Goal: Information Seeking & Learning: Learn about a topic

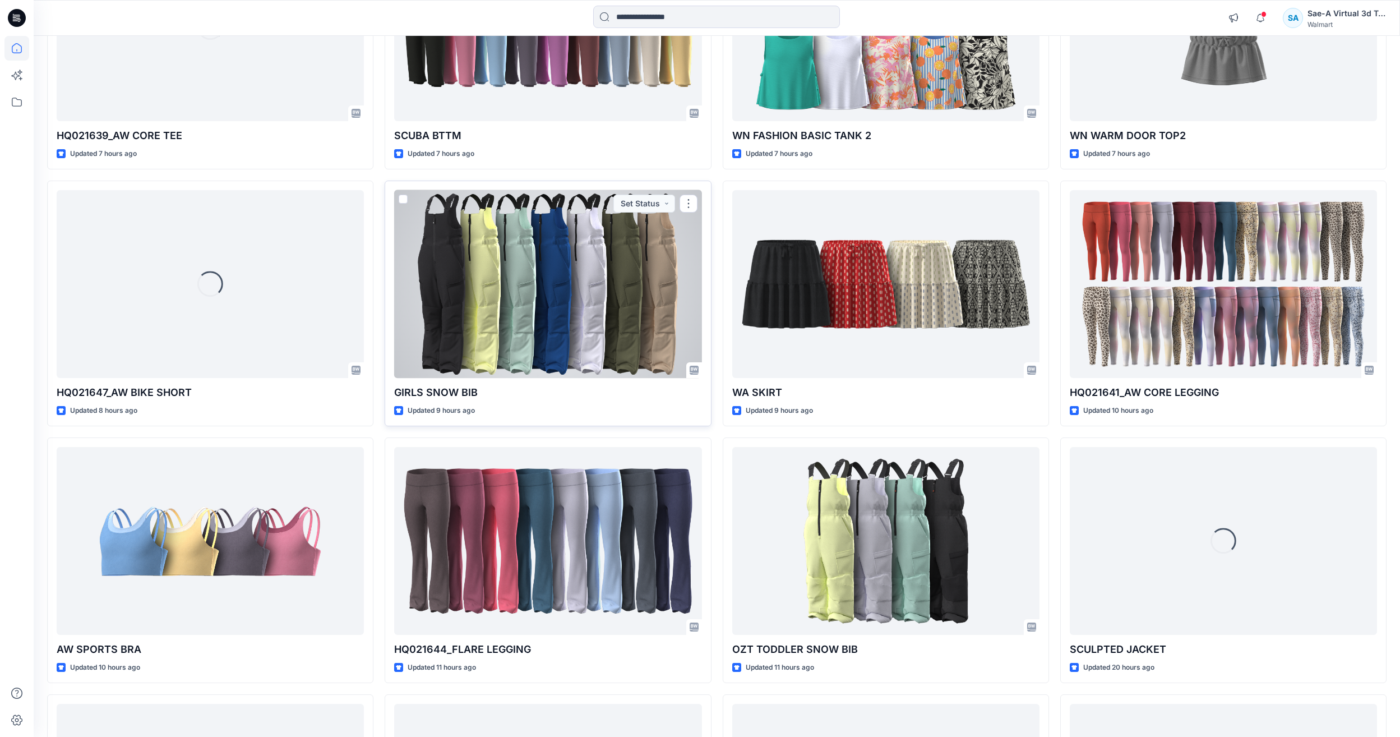
scroll to position [1061, 0]
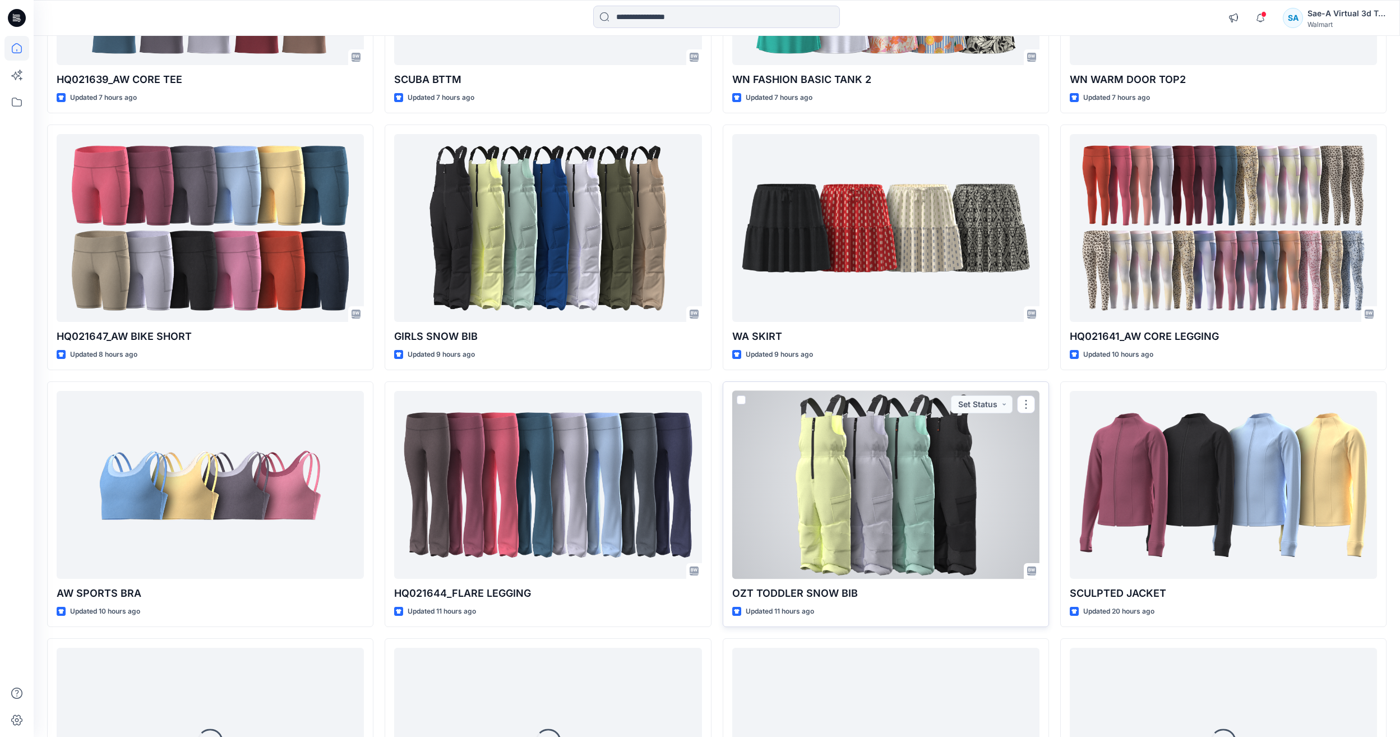
click at [838, 467] on div at bounding box center [885, 485] width 307 height 188
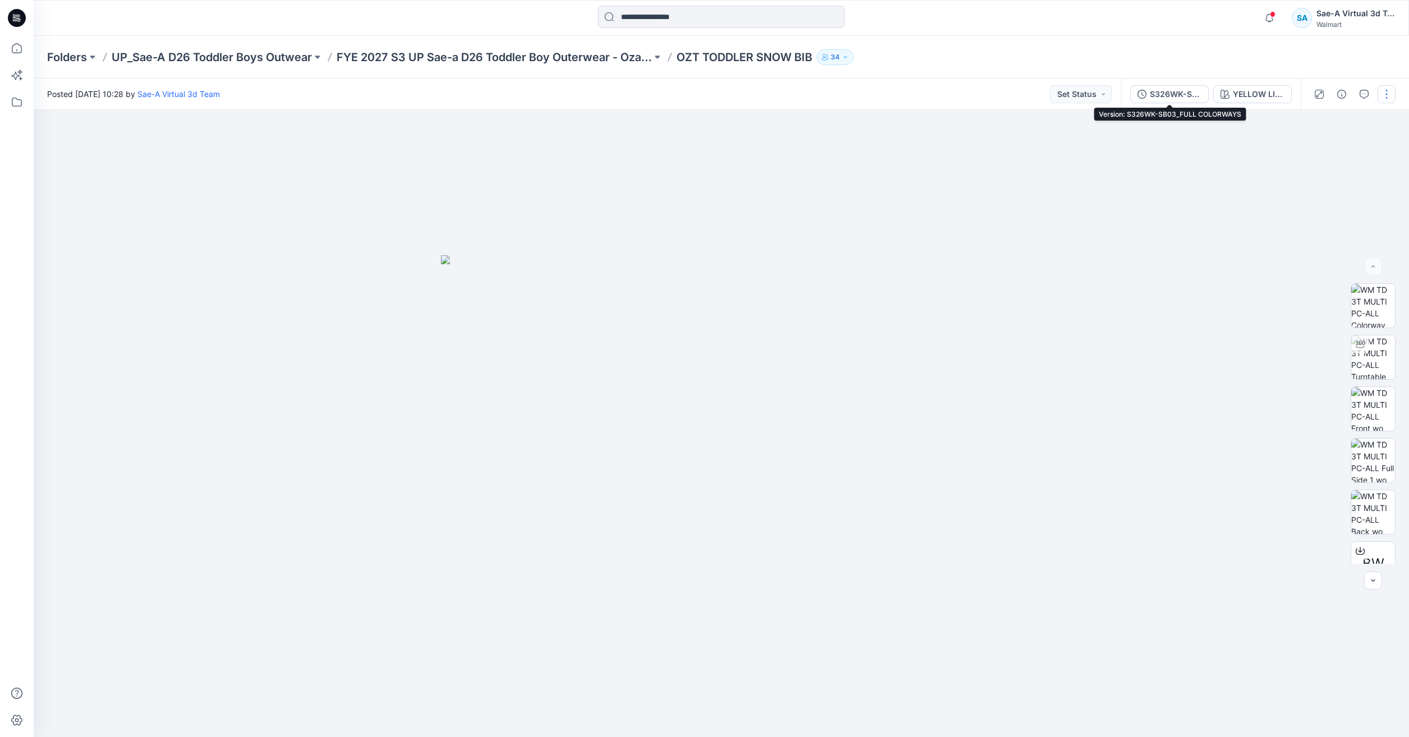
drag, startPoint x: 1170, startPoint y: 98, endPoint x: 1163, endPoint y: 100, distance: 6.9
click at [1170, 98] on div "S326WK-SB03_FULL COLORWAYS" at bounding box center [1176, 94] width 52 height 12
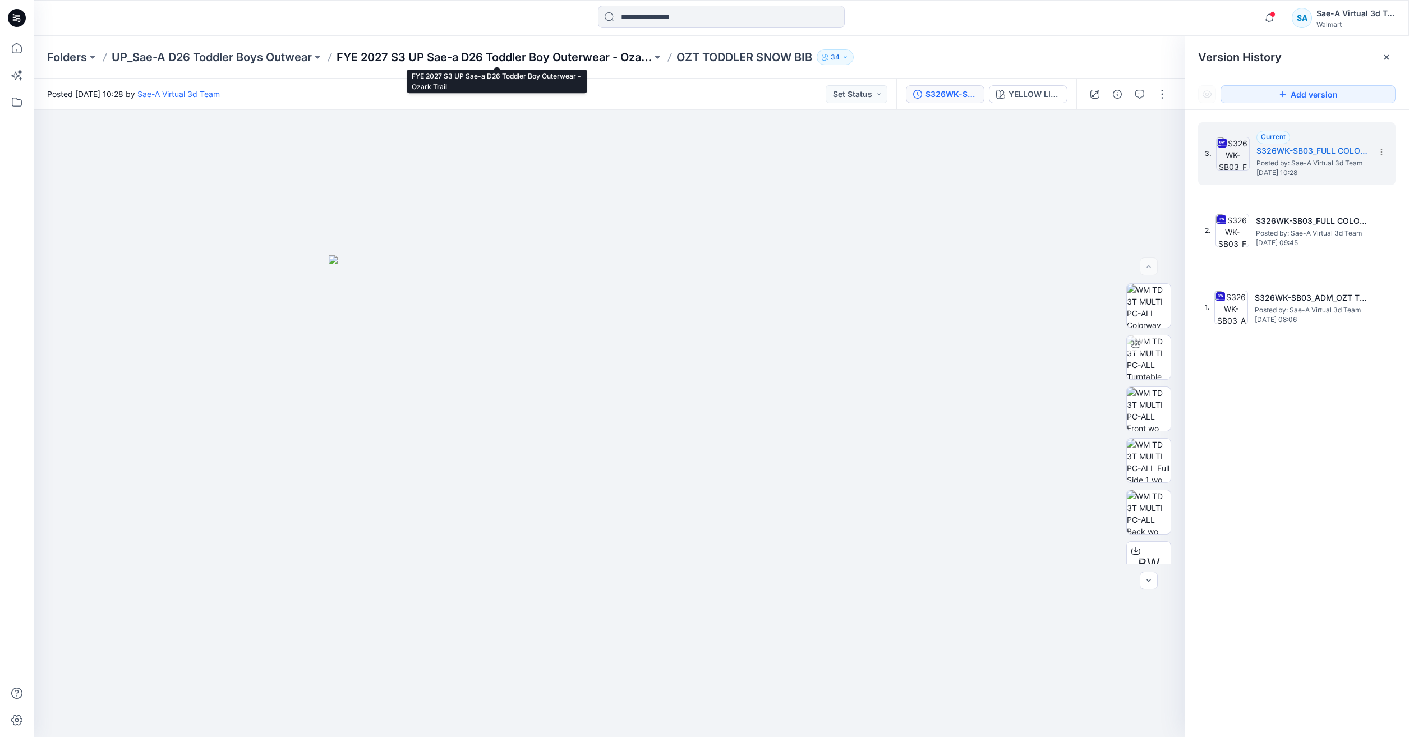
click at [588, 59] on p "FYE 2027 S3 UP Sae-a D26 Toddler Boy Outerwear - Ozark Trail" at bounding box center [493, 57] width 315 height 16
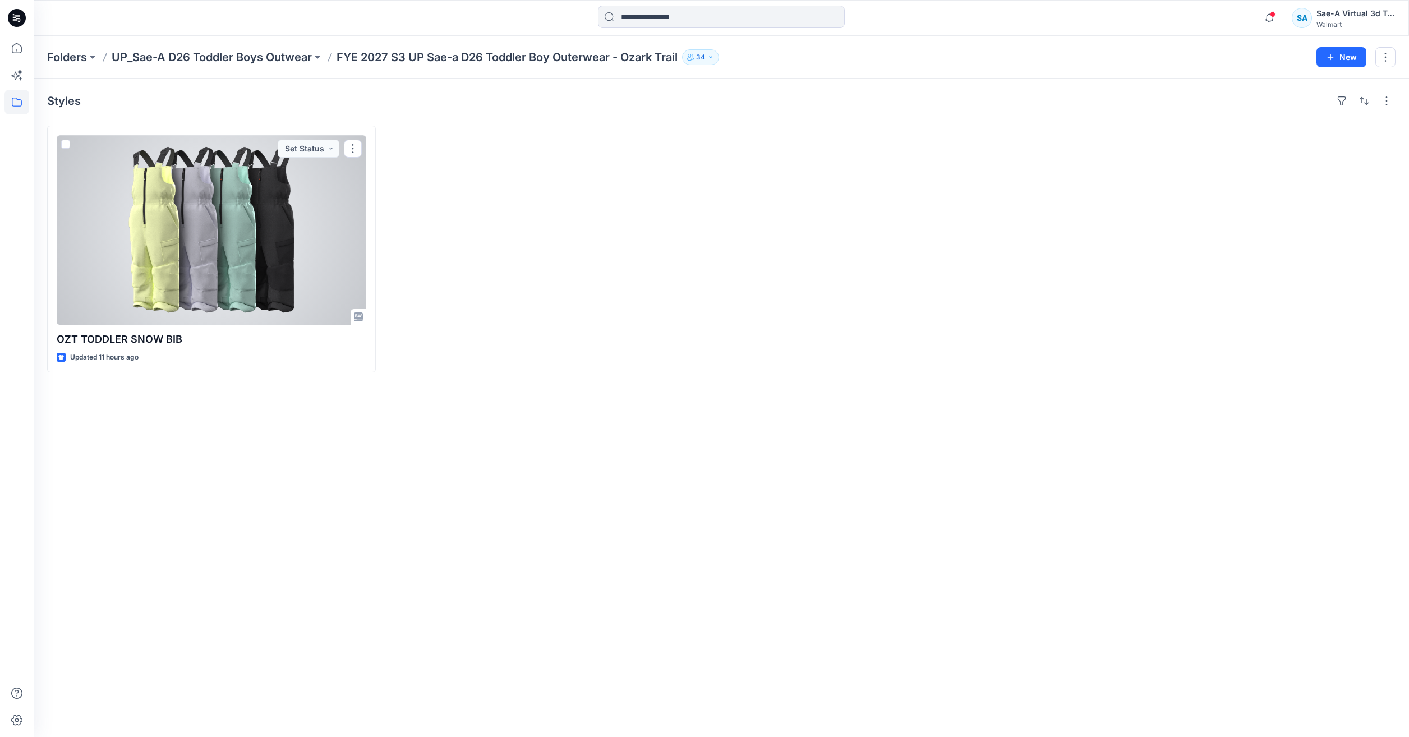
click at [272, 233] on div at bounding box center [212, 230] width 310 height 190
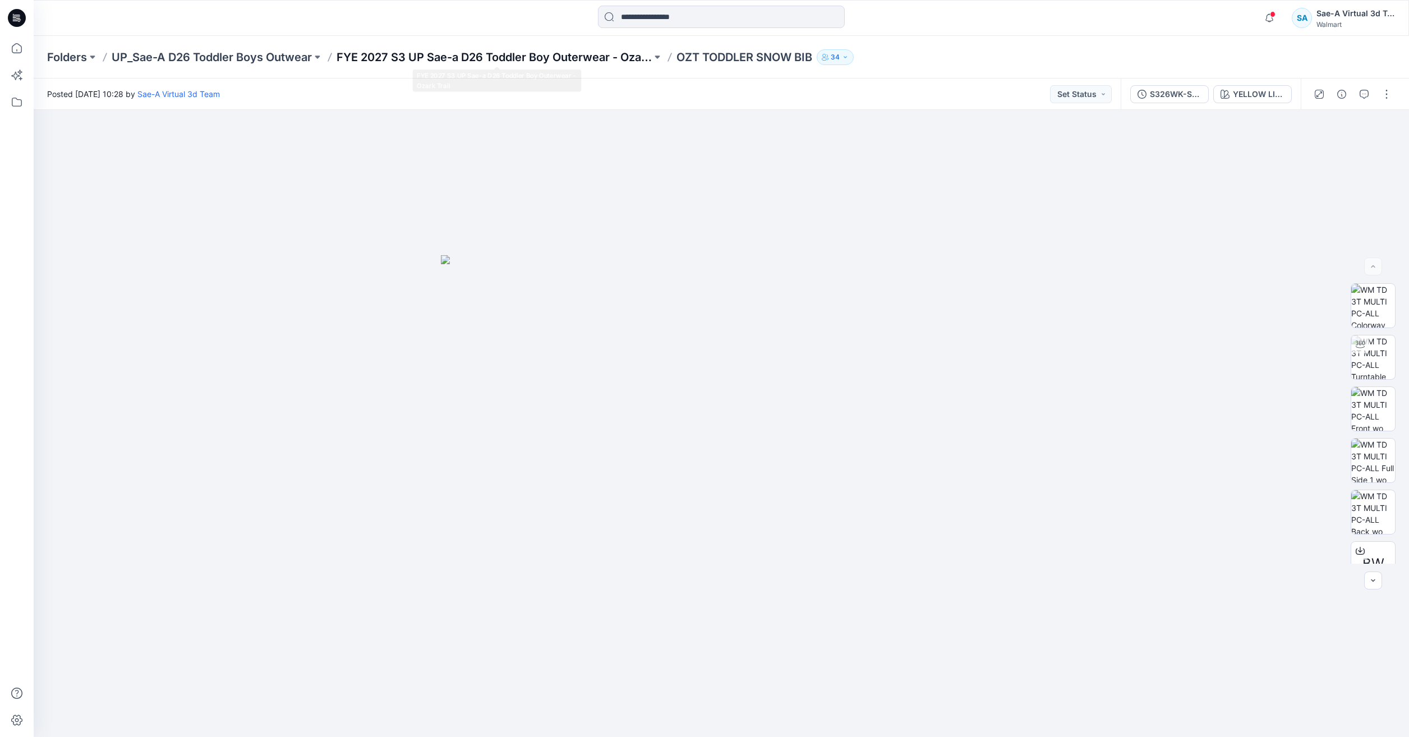
click at [586, 59] on p "FYE 2027 S3 UP Sae-a D26 Toddler Boy Outerwear - Ozark Trail" at bounding box center [493, 57] width 315 height 16
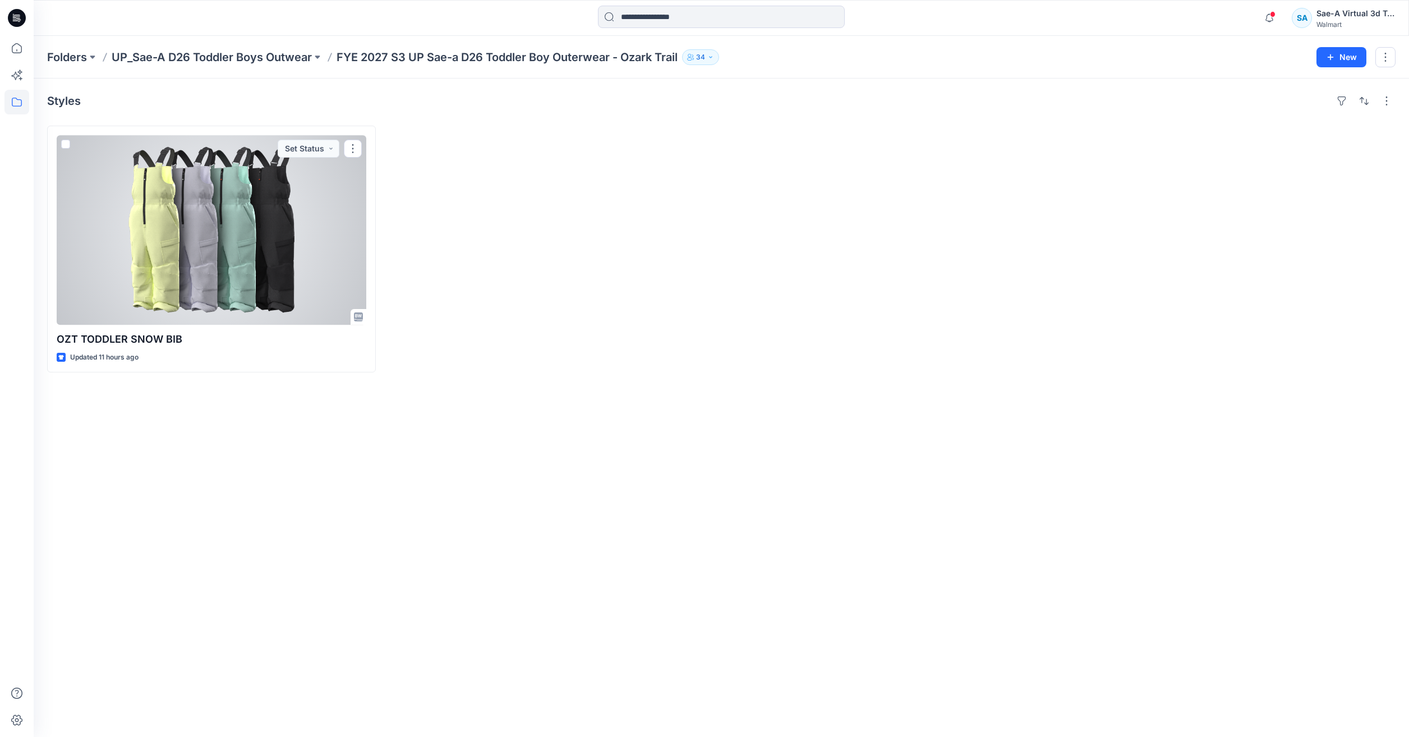
drag, startPoint x: 271, startPoint y: 197, endPoint x: 262, endPoint y: 196, distance: 9.6
click at [271, 197] on div at bounding box center [212, 230] width 310 height 190
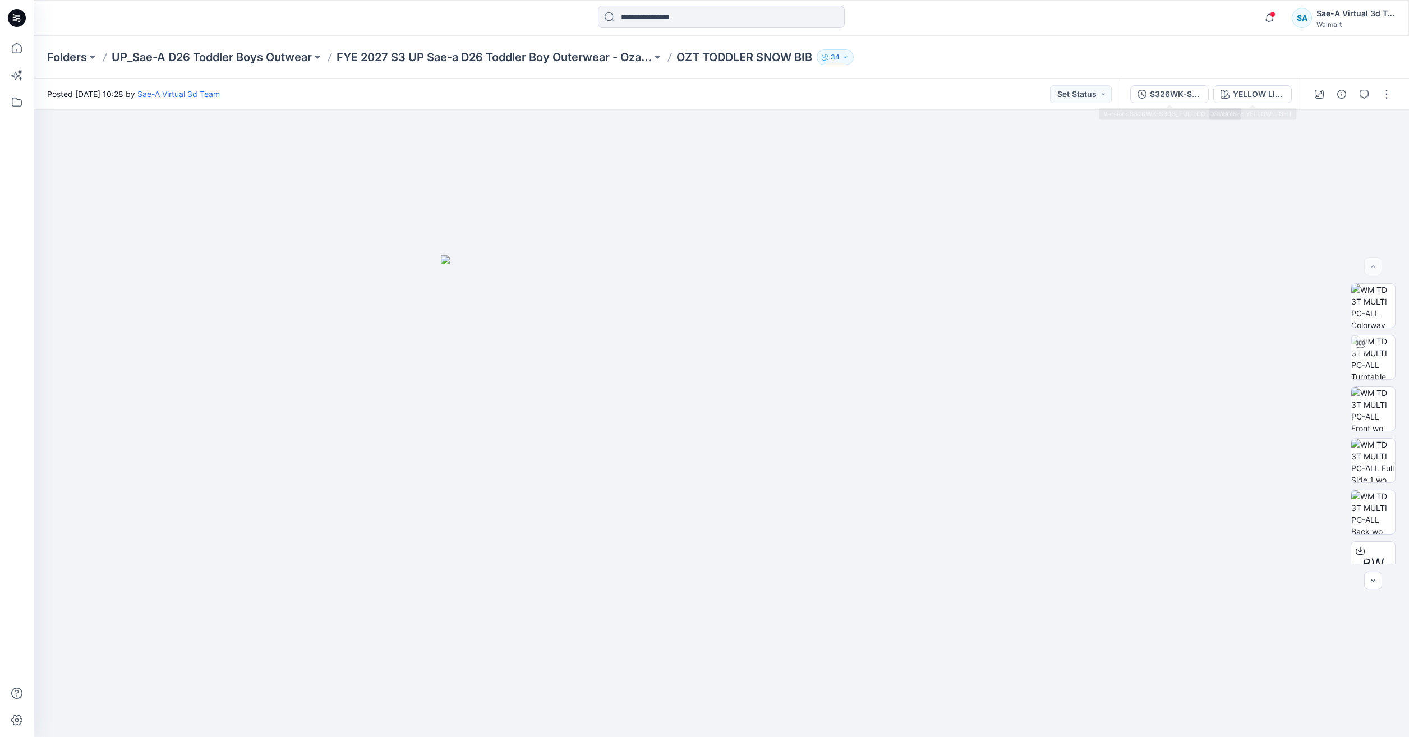
click at [1173, 98] on div "S326WK-SB03_FULL COLORWAYS" at bounding box center [1176, 94] width 52 height 12
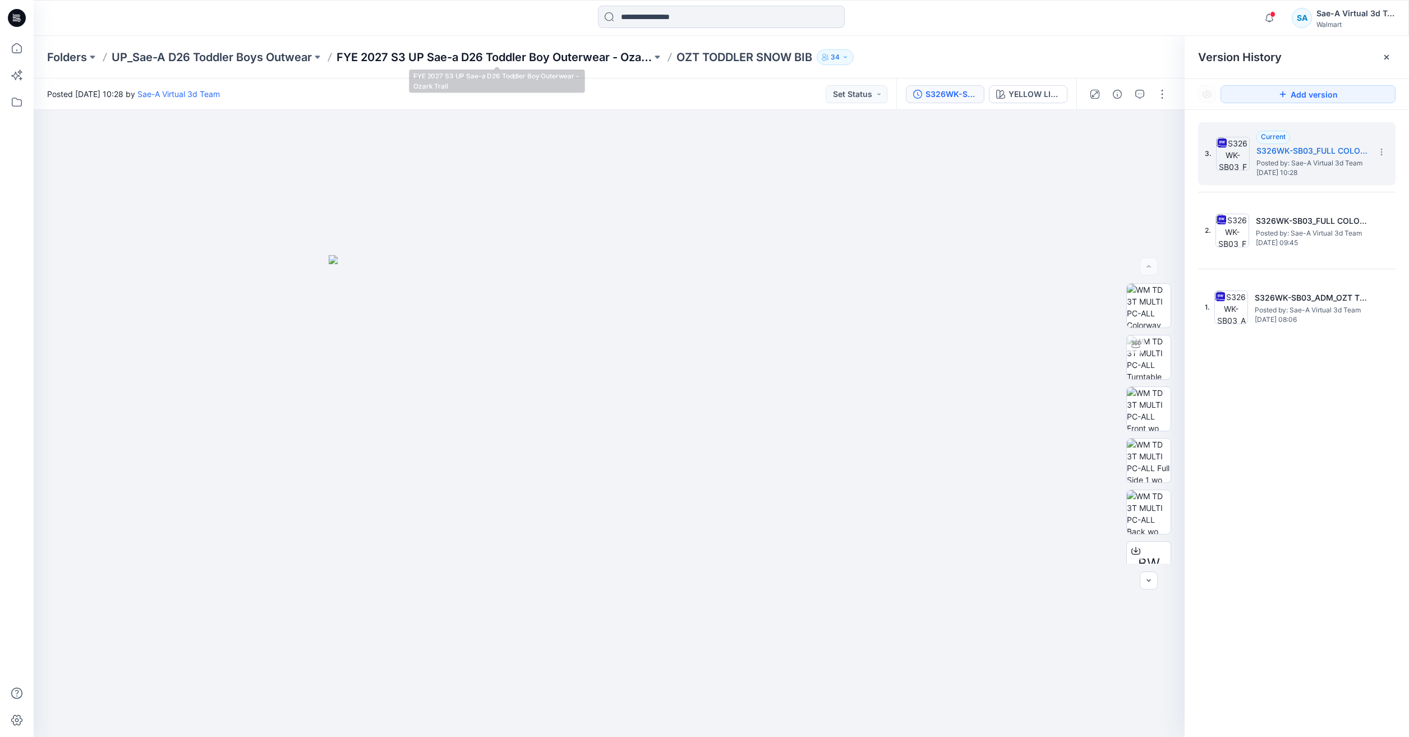
click at [583, 63] on p "FYE 2027 S3 UP Sae-a D26 Toddler Boy Outerwear - Ozark Trail" at bounding box center [493, 57] width 315 height 16
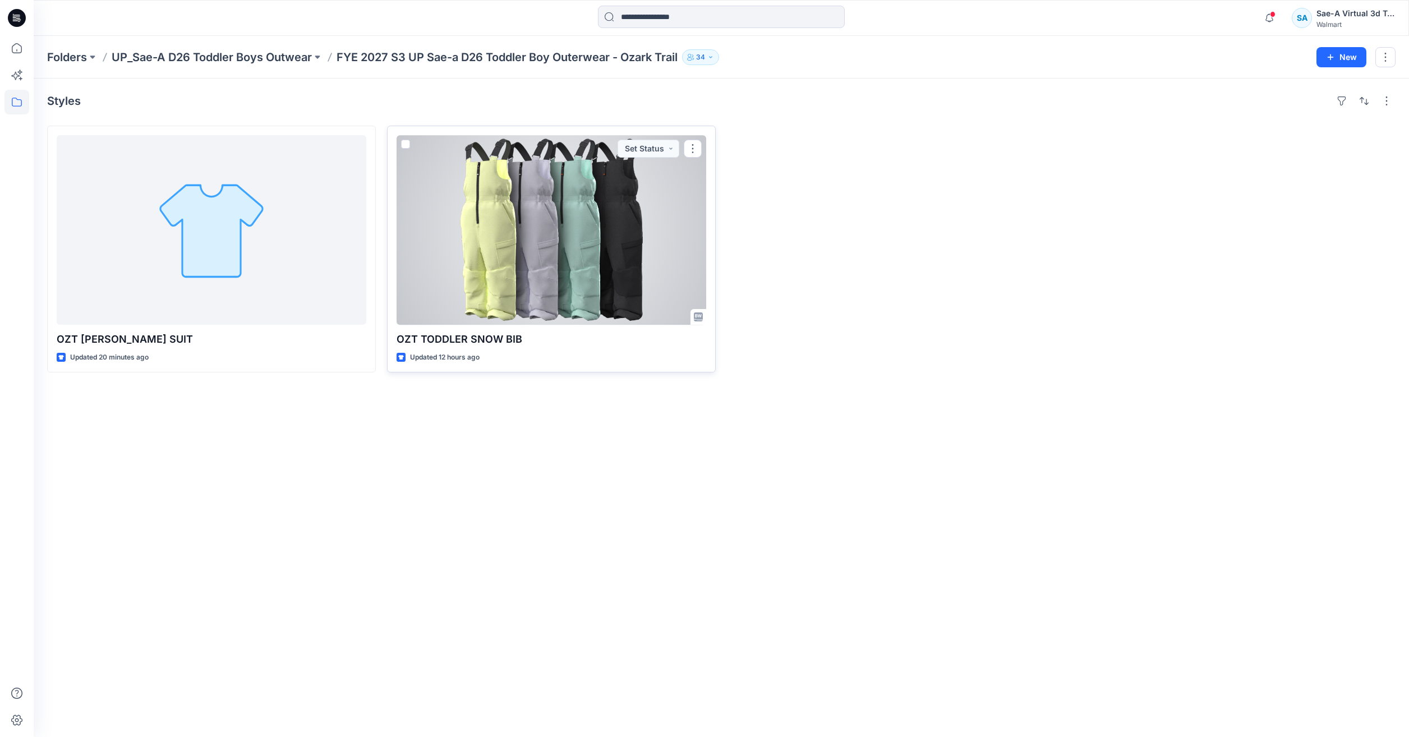
click at [518, 220] on div at bounding box center [552, 230] width 310 height 190
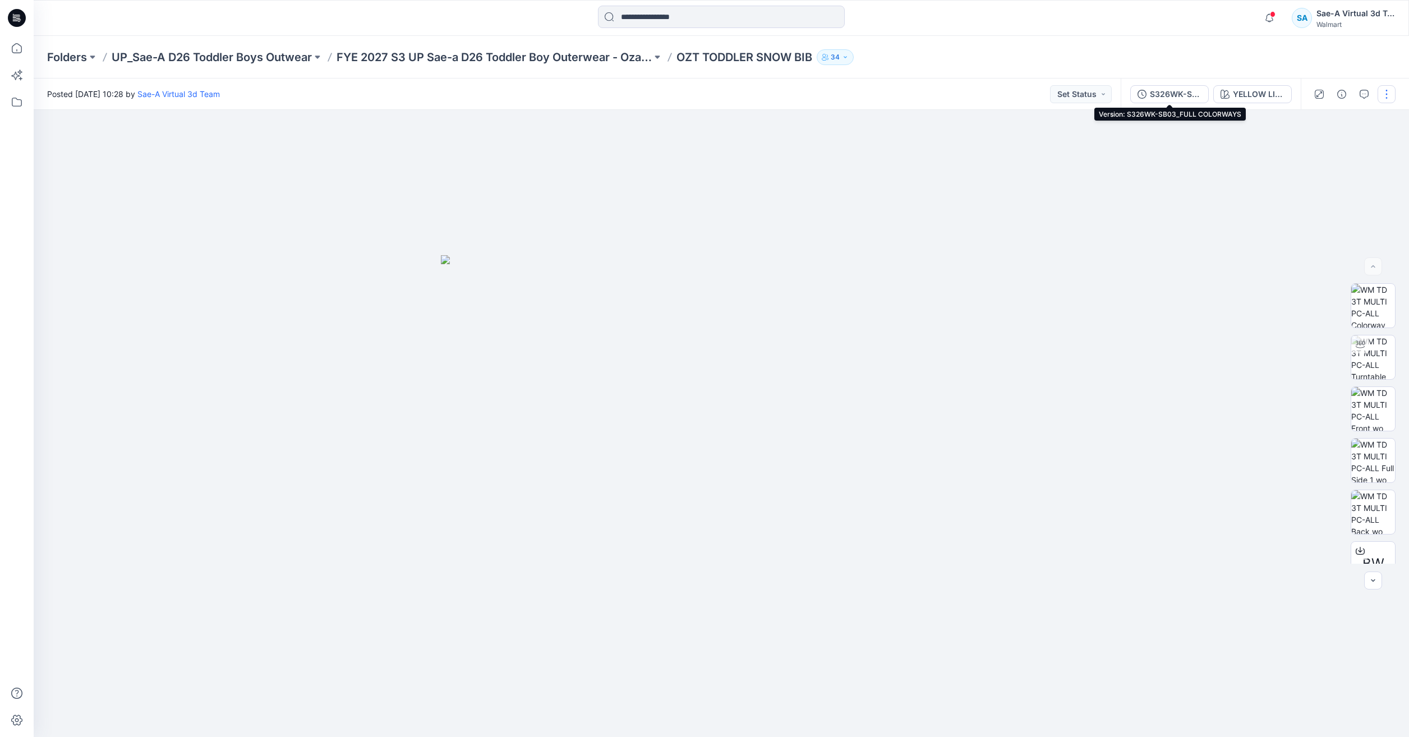
click at [1171, 102] on button "S326WK-SB03_FULL COLORWAYS" at bounding box center [1169, 94] width 79 height 18
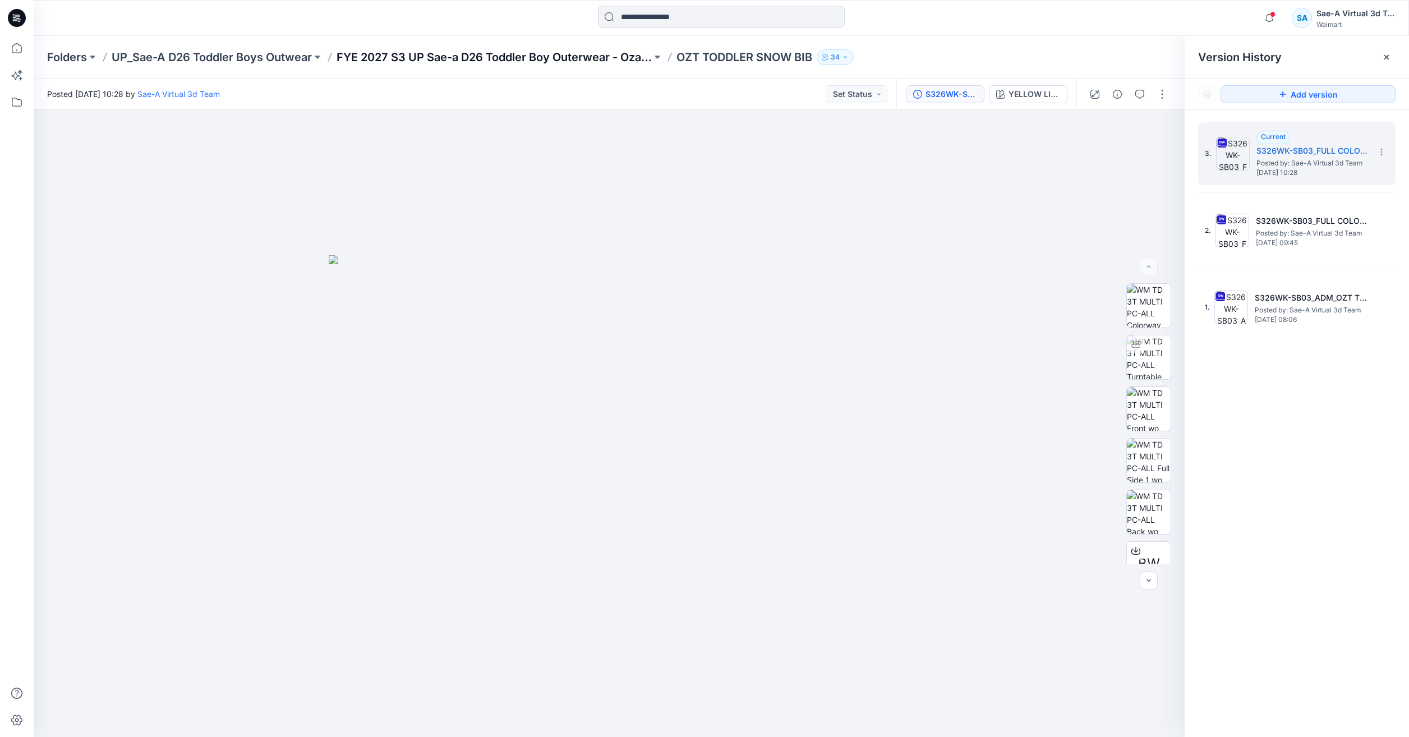
click at [502, 64] on p "FYE 2027 S3 UP Sae-a D26 Toddler Boy Outerwear - Ozark Trail" at bounding box center [493, 57] width 315 height 16
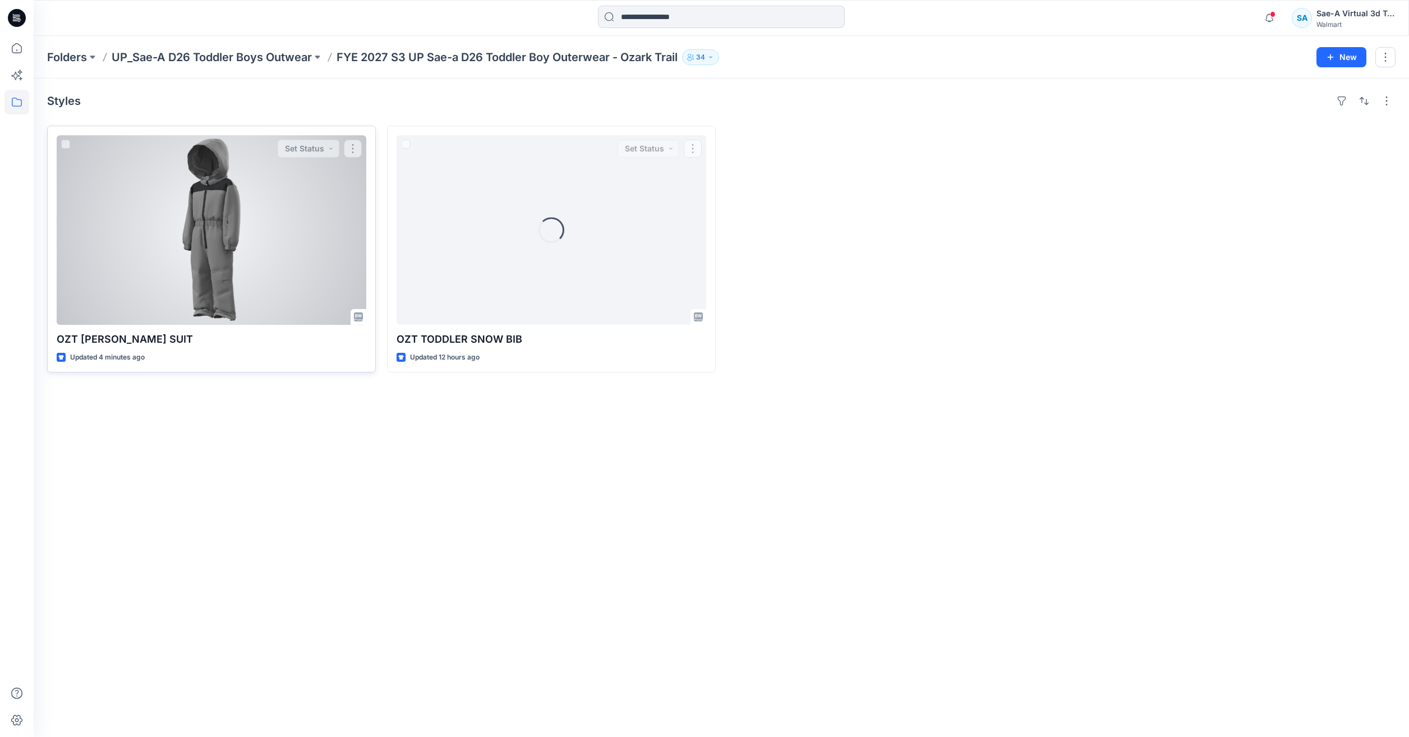
click at [174, 309] on div at bounding box center [212, 230] width 310 height 190
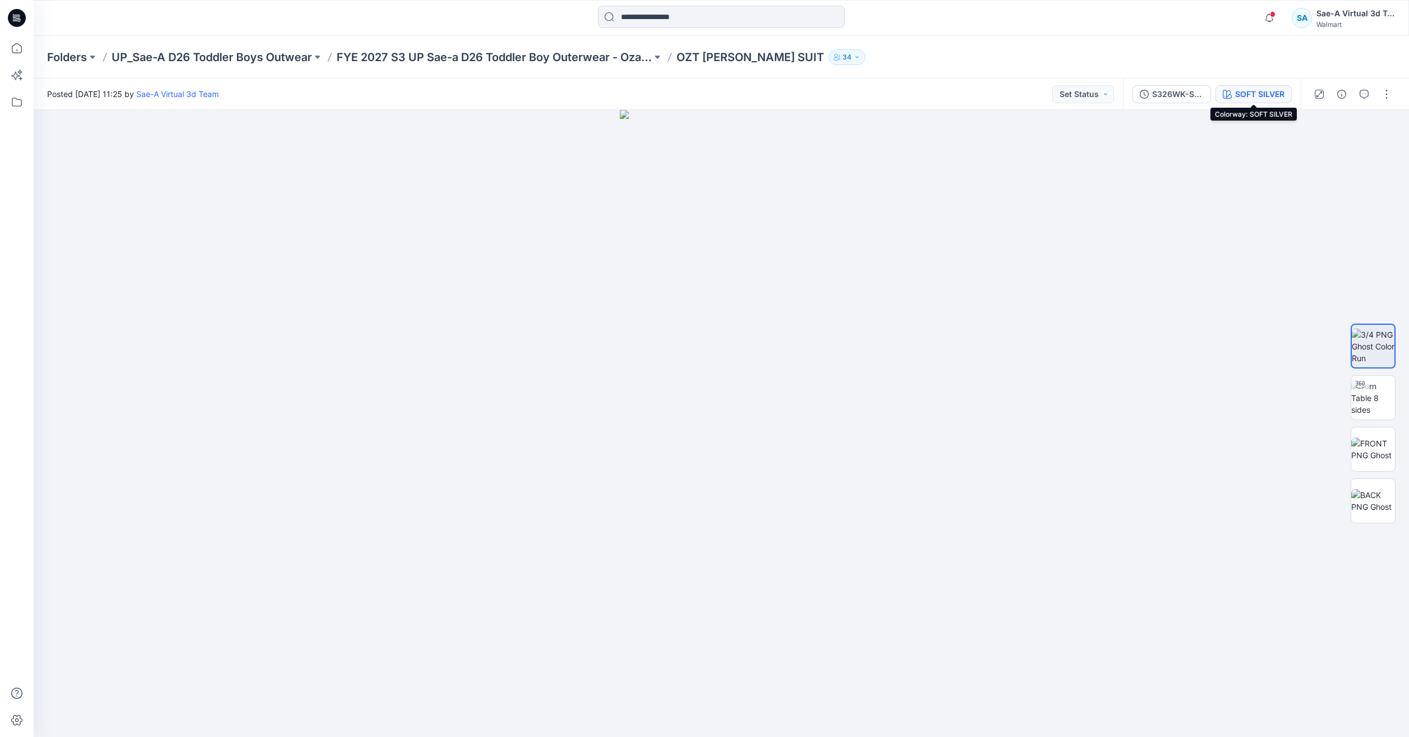
click at [1247, 93] on div "SOFT SILVER" at bounding box center [1259, 94] width 49 height 12
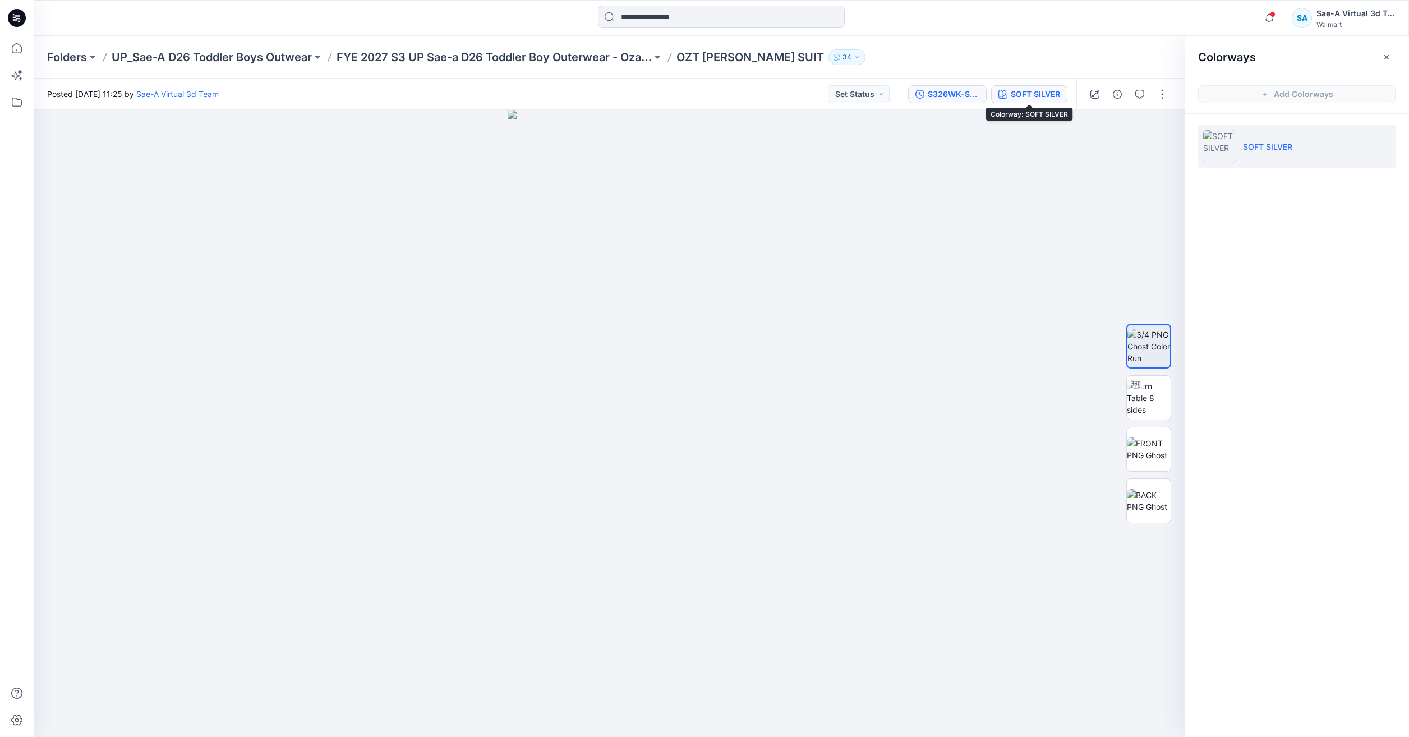
click at [944, 89] on div "S326WK-SS01_OZT TOD SNOW SUIT_SOFT SILVER" at bounding box center [954, 94] width 52 height 12
click at [1381, 150] on icon at bounding box center [1381, 149] width 1 height 1
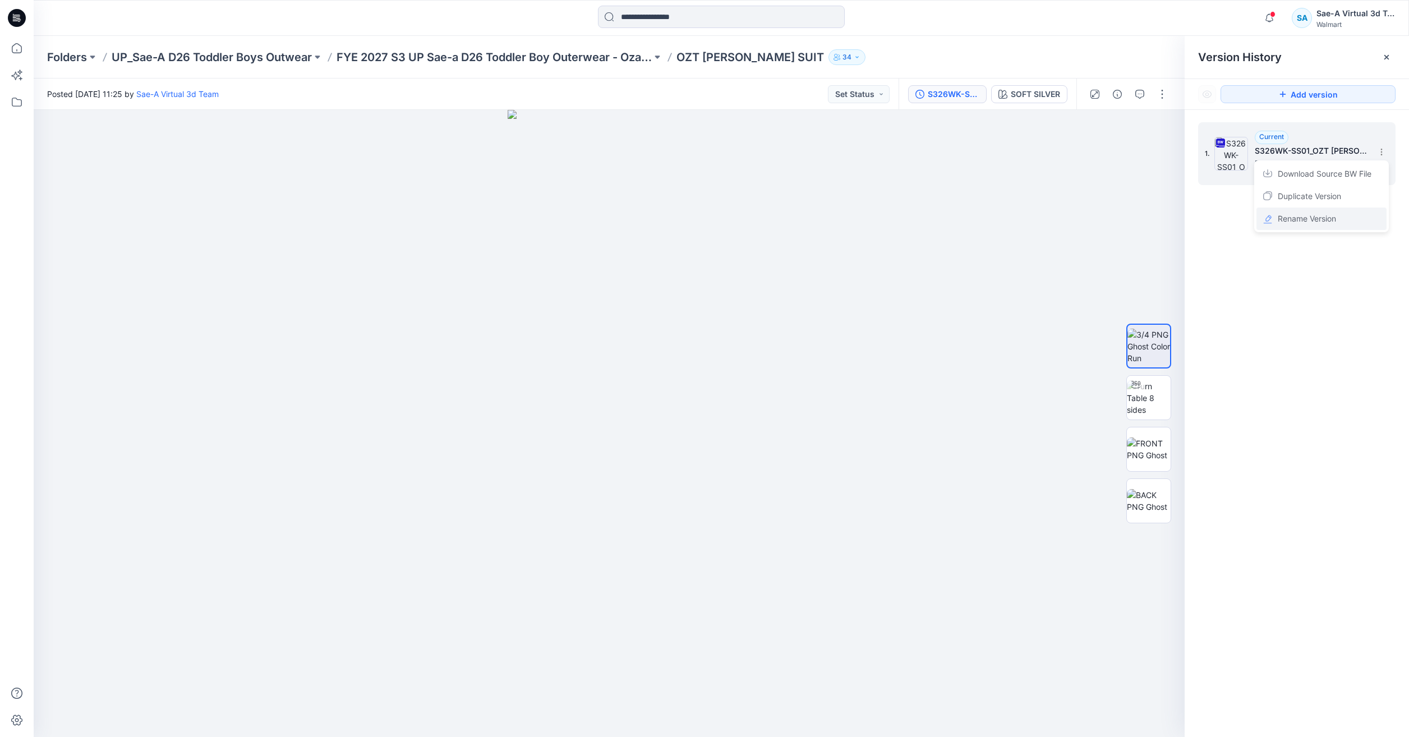
click at [1322, 216] on span "Rename Version" at bounding box center [1307, 218] width 58 height 13
click at [1304, 149] on input "**********" at bounding box center [1325, 150] width 123 height 18
drag, startPoint x: 1338, startPoint y: 151, endPoint x: 1320, endPoint y: 162, distance: 20.9
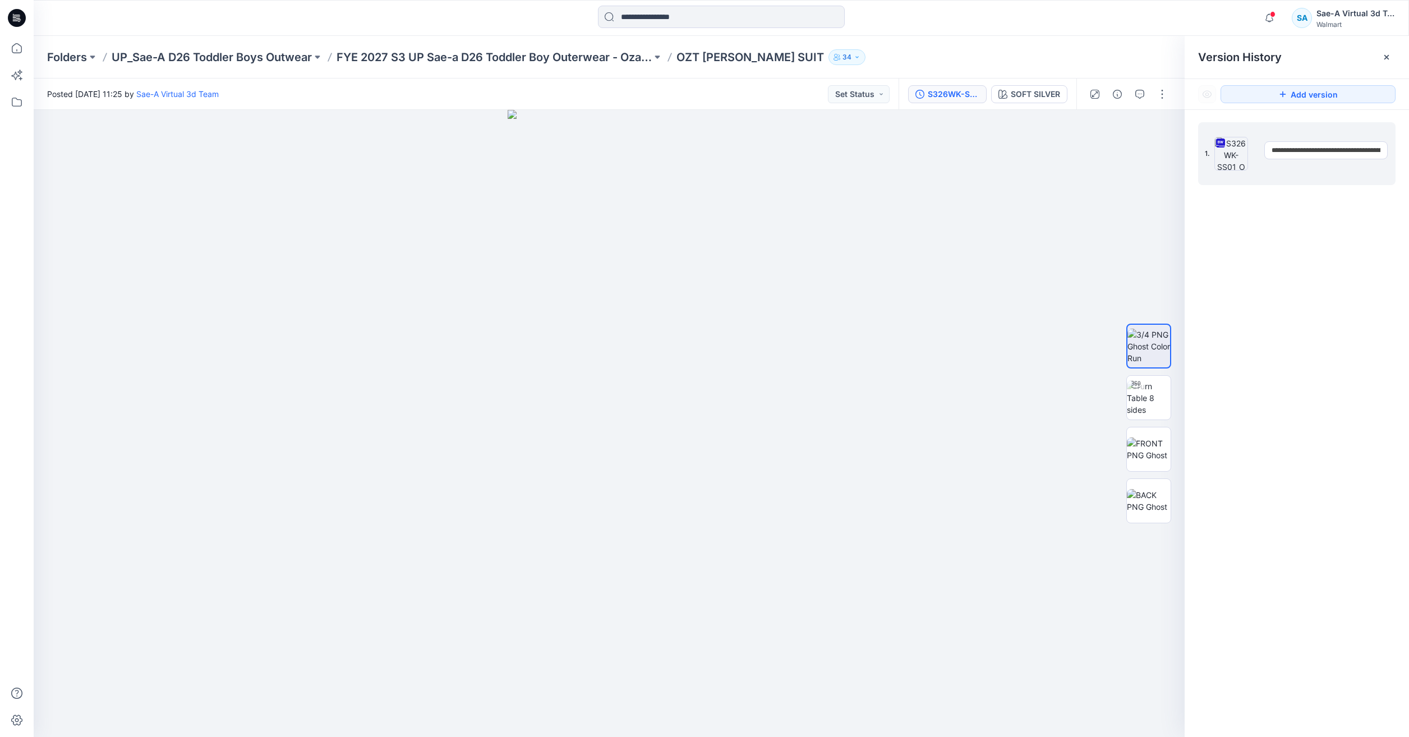
click at [1320, 162] on div "**********" at bounding box center [1296, 153] width 197 height 63
type input "**********"
click at [1393, 239] on div "**********" at bounding box center [1296, 431] width 224 height 643
click at [1385, 278] on div "1. Current S326WK-SS01_OZT TOD SNOW SUIT_SOFT SILVER Posted by: Sae-A Virtual 3…" at bounding box center [1296, 431] width 224 height 643
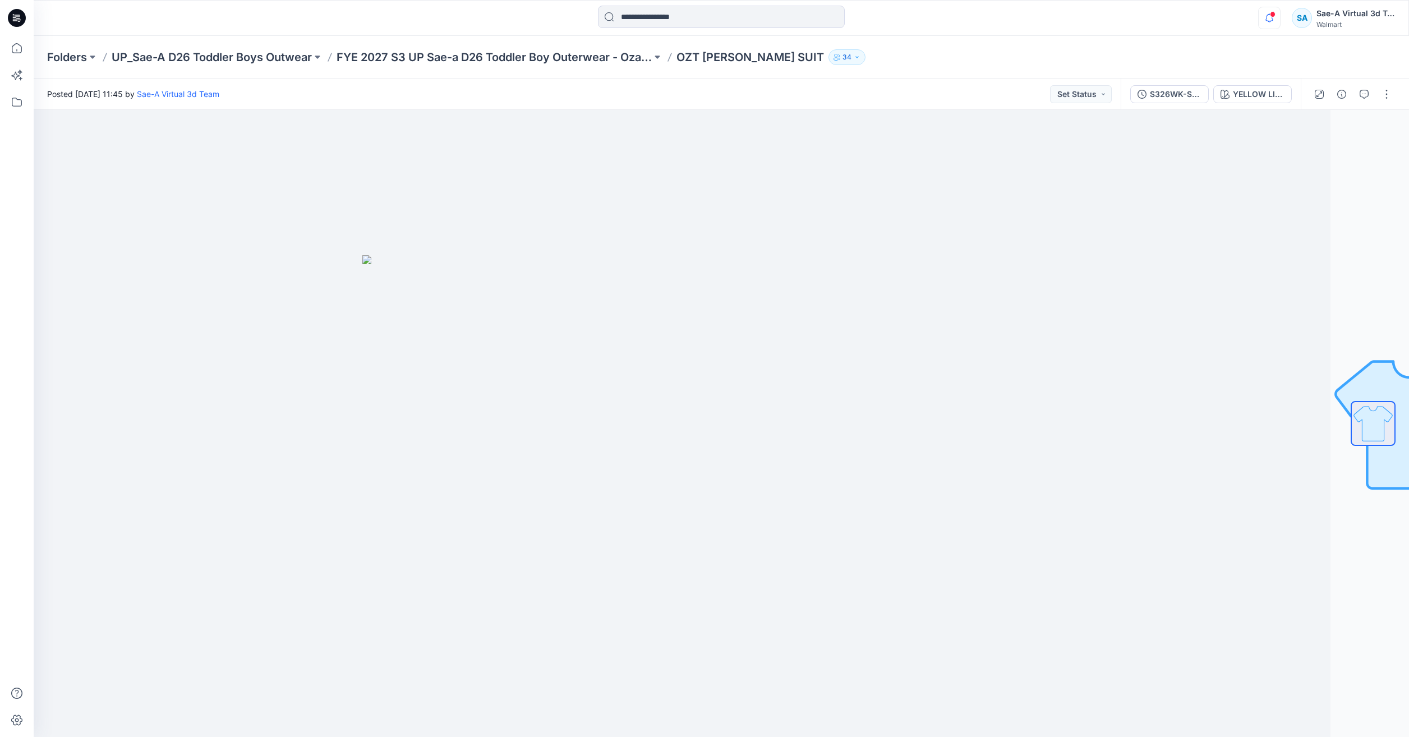
click at [1276, 23] on icon "button" at bounding box center [1269, 18] width 21 height 22
click at [1341, 202] on div "YELLOW LIGHT Loading... Material Properties Loading..." at bounding box center [721, 423] width 1375 height 627
click at [1173, 96] on div "S326WK-SS01_FULL COLORWAYS" at bounding box center [1176, 94] width 52 height 12
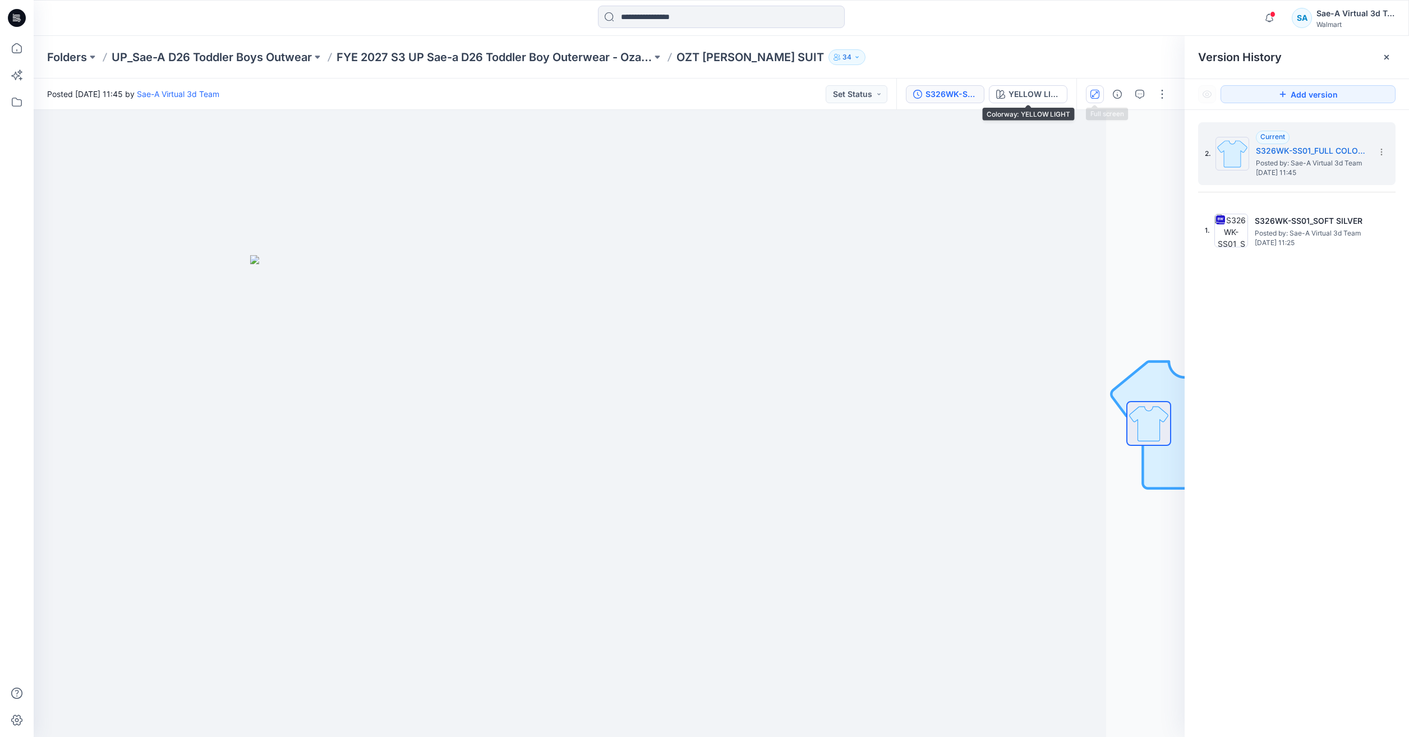
click at [1089, 94] on button "button" at bounding box center [1095, 94] width 18 height 18
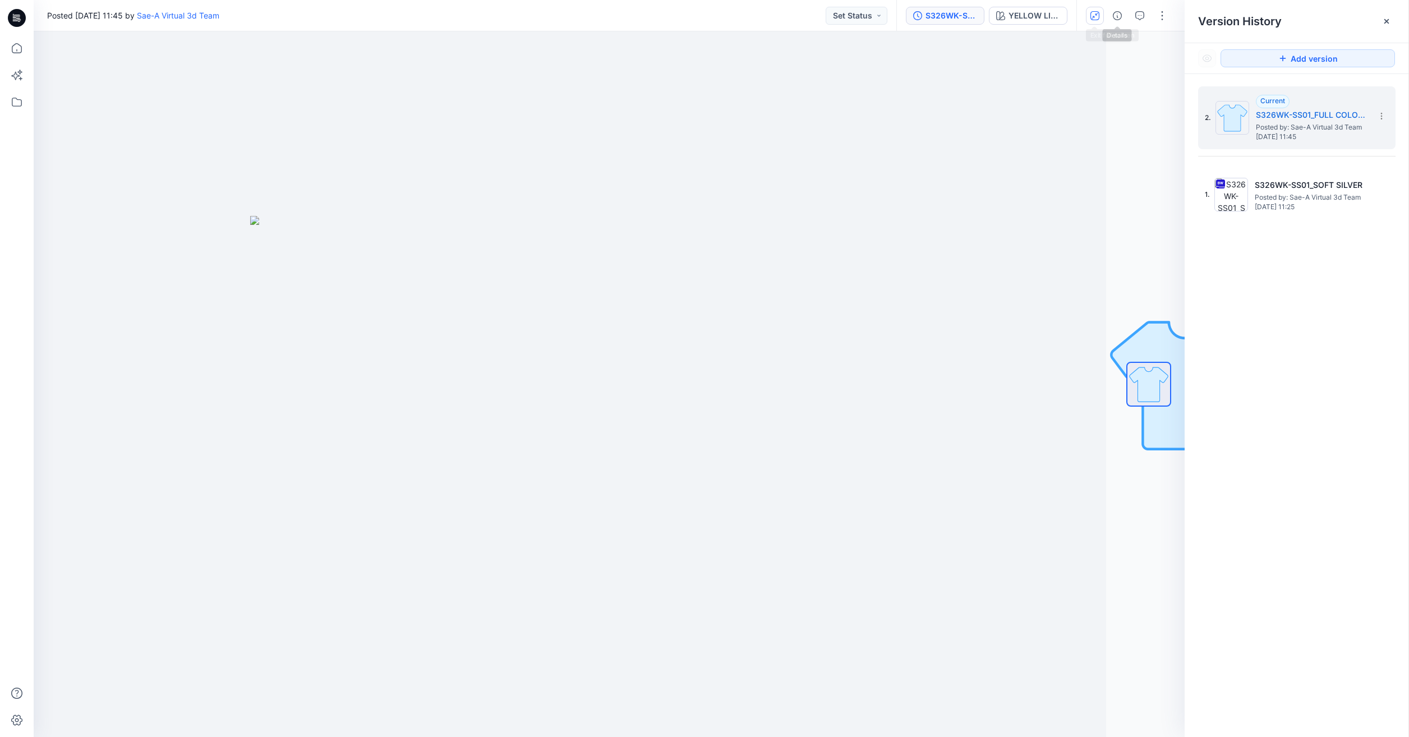
click at [1098, 19] on icon "button" at bounding box center [1094, 15] width 9 height 9
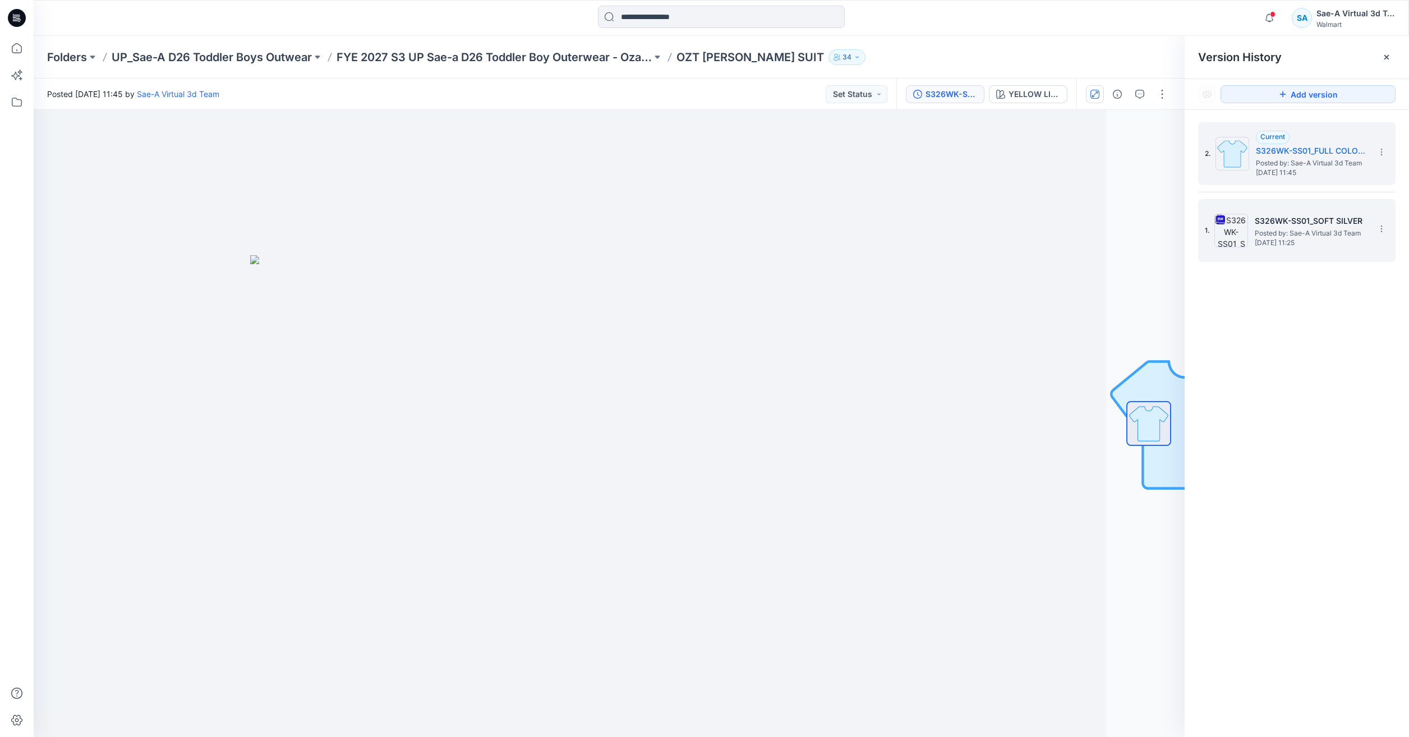
click at [1292, 231] on span "Posted by: Sae-A Virtual 3d Team" at bounding box center [1311, 233] width 112 height 11
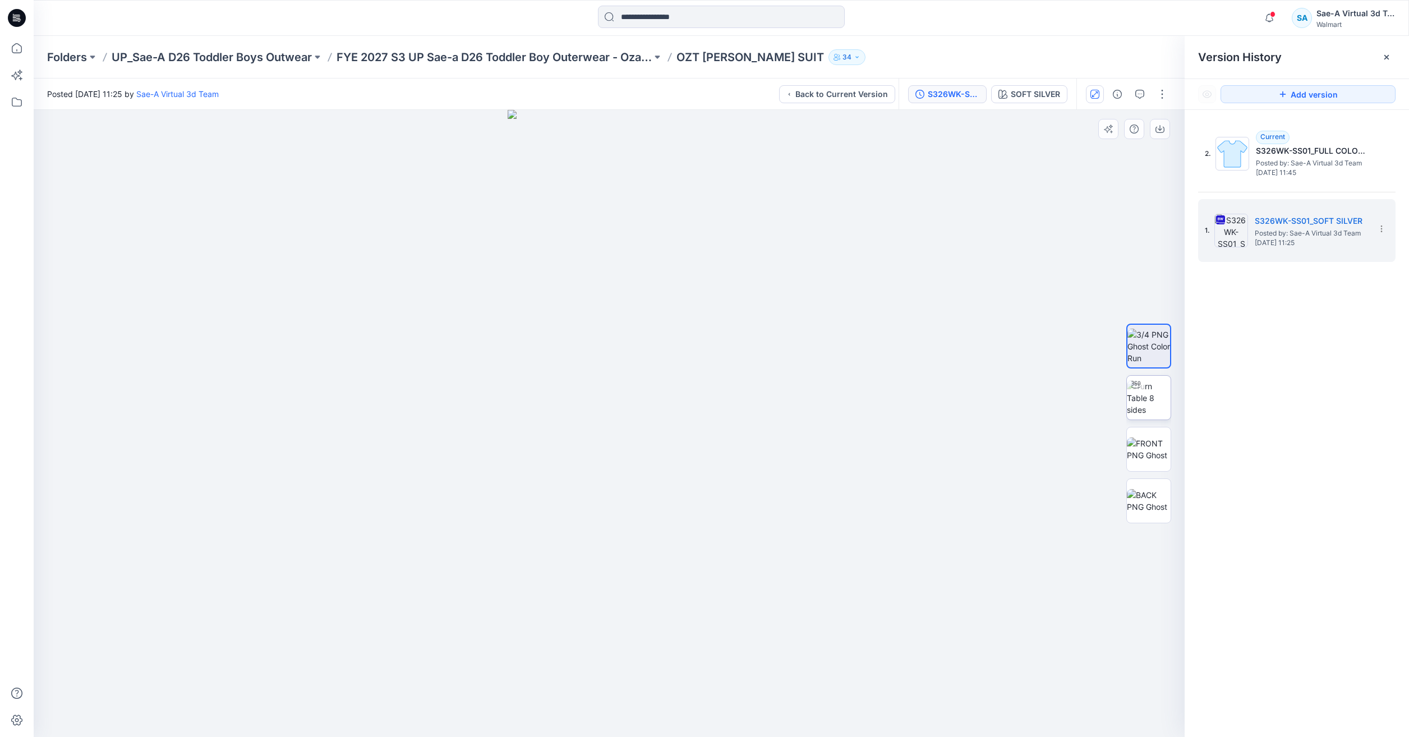
click at [1136, 391] on div at bounding box center [1136, 385] width 18 height 18
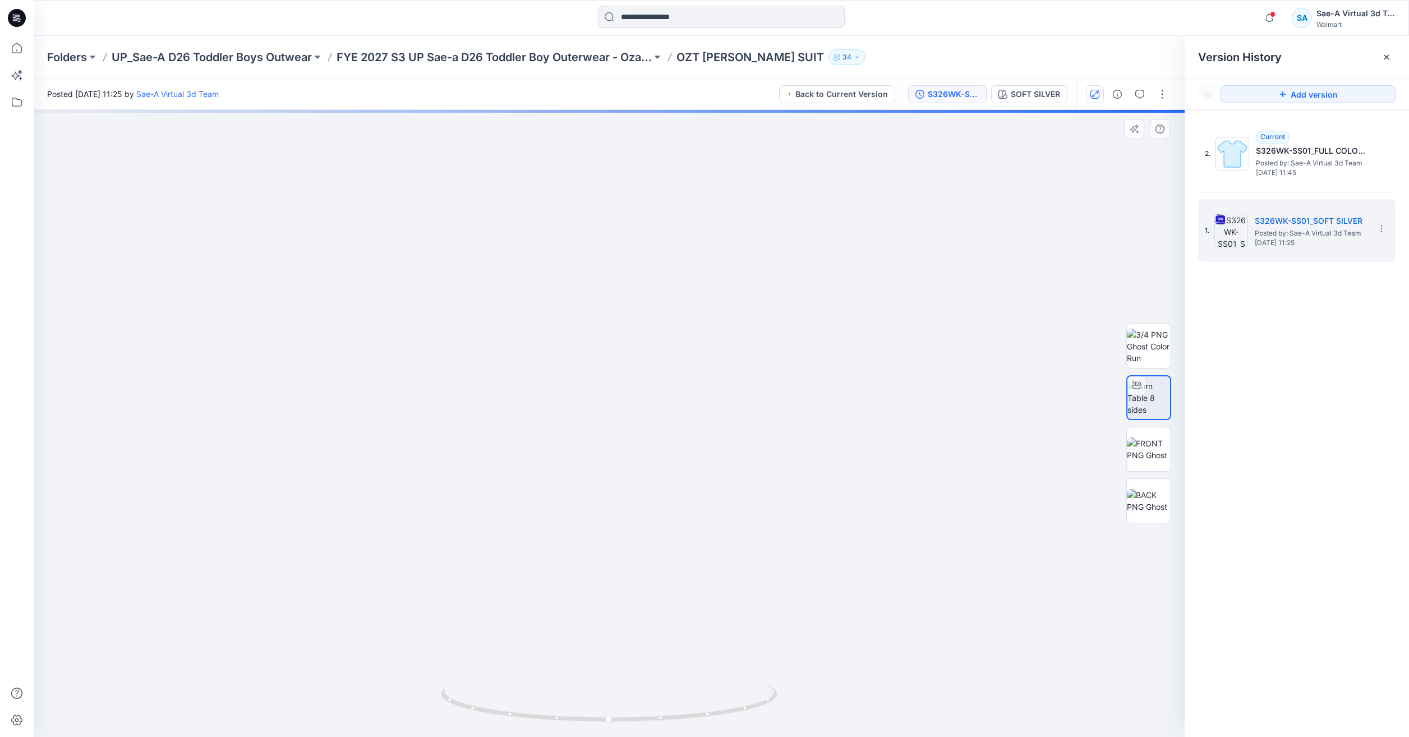
drag, startPoint x: 748, startPoint y: 401, endPoint x: 750, endPoint y: 408, distance: 7.1
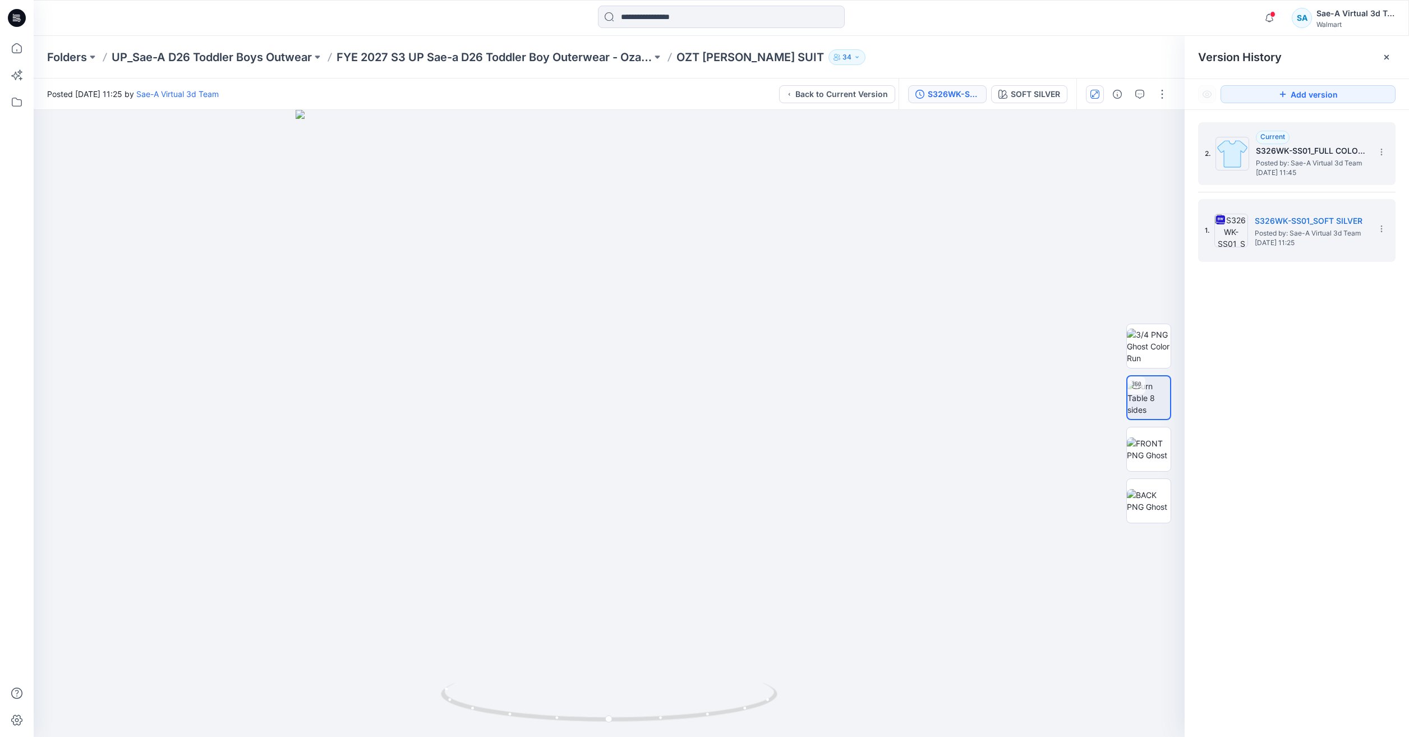
drag, startPoint x: 1290, startPoint y: 153, endPoint x: 1264, endPoint y: 152, distance: 26.4
click at [1290, 153] on h5 "S326WK-SS01_FULL COLORWAYS" at bounding box center [1312, 150] width 112 height 13
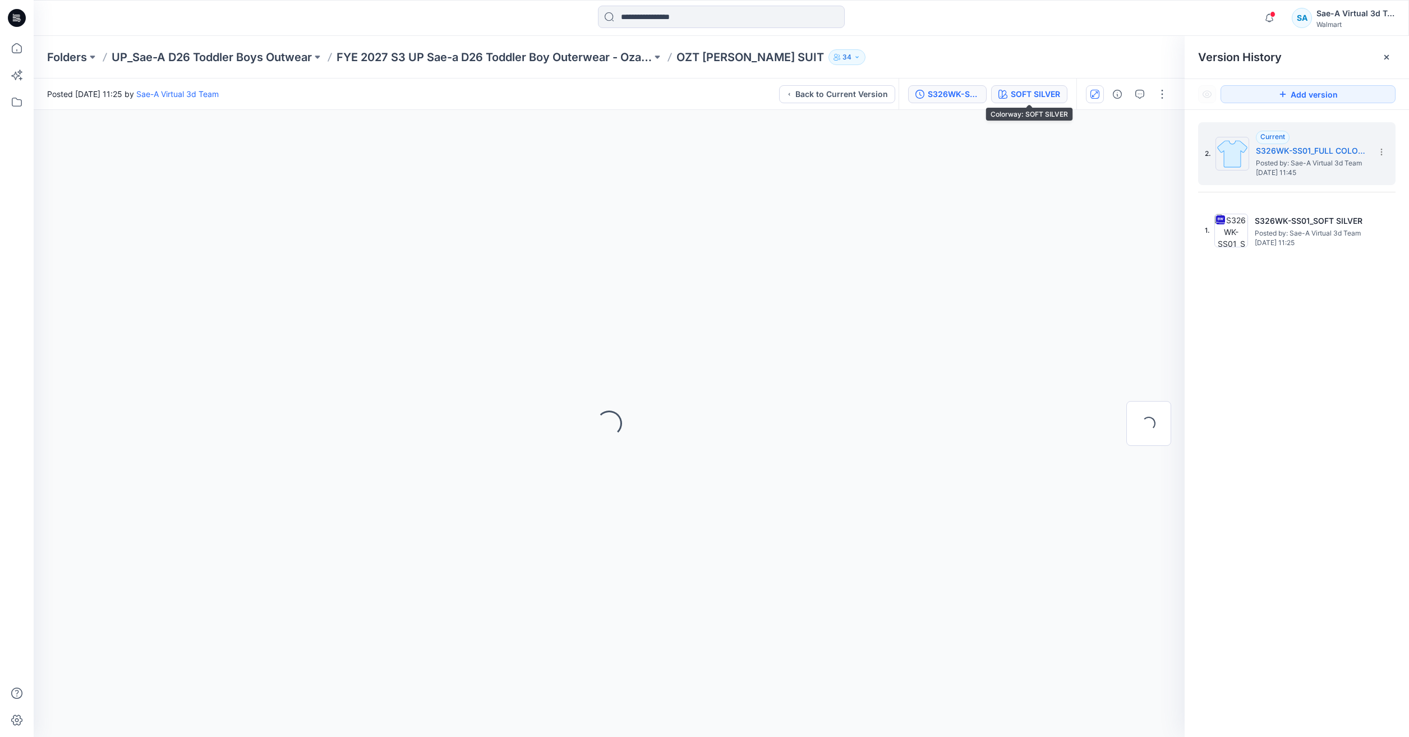
click at [1032, 89] on div "SOFT SILVER" at bounding box center [1035, 94] width 49 height 12
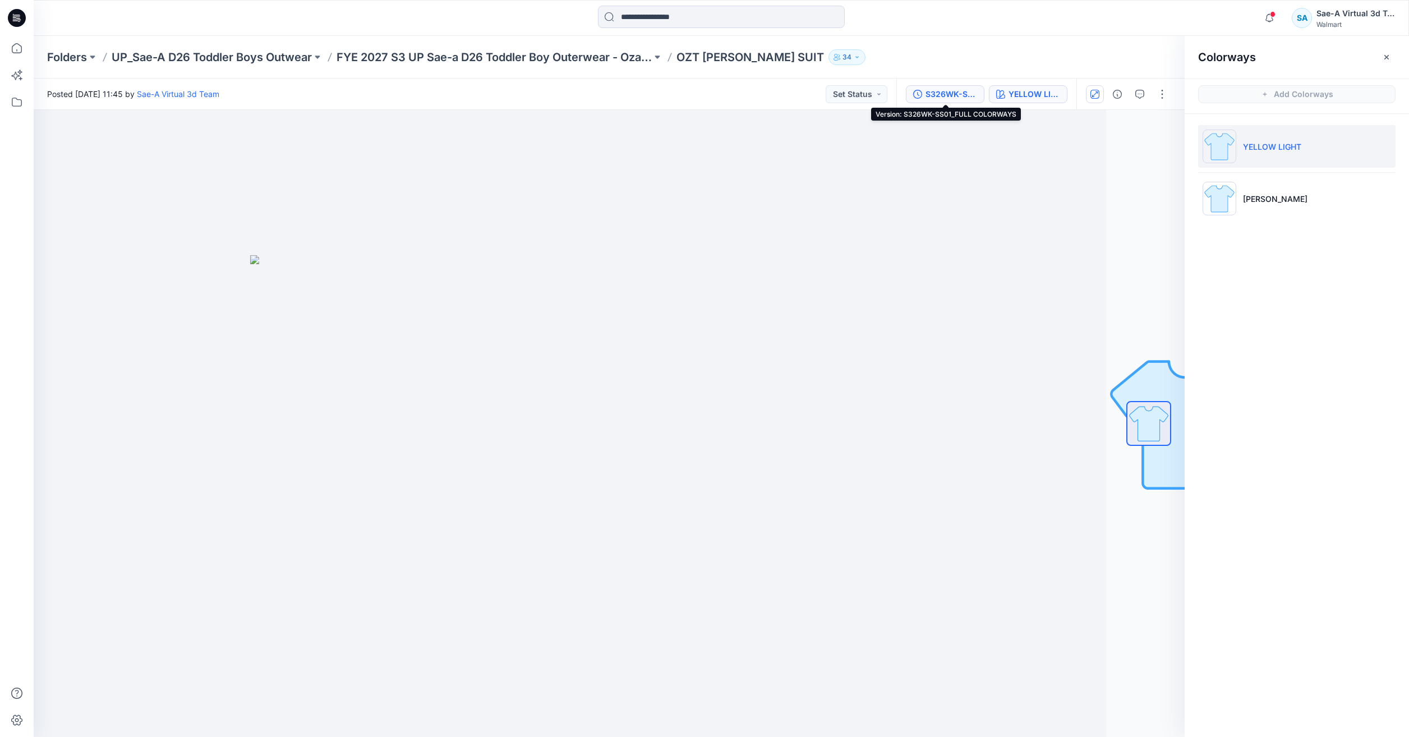
click at [945, 95] on div "S326WK-SS01_FULL COLORWAYS" at bounding box center [951, 94] width 52 height 12
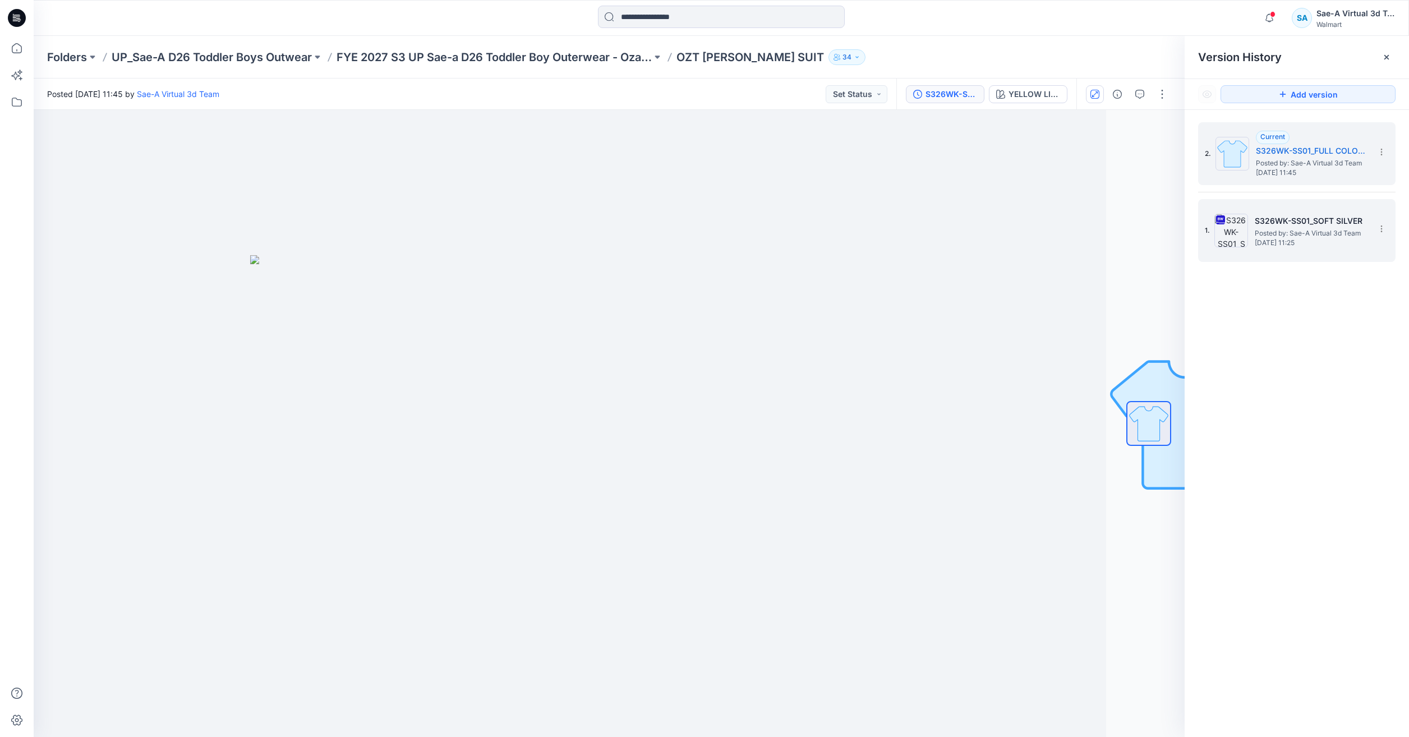
click at [1318, 219] on h5 "S326WK-SS01_SOFT SILVER" at bounding box center [1311, 220] width 112 height 13
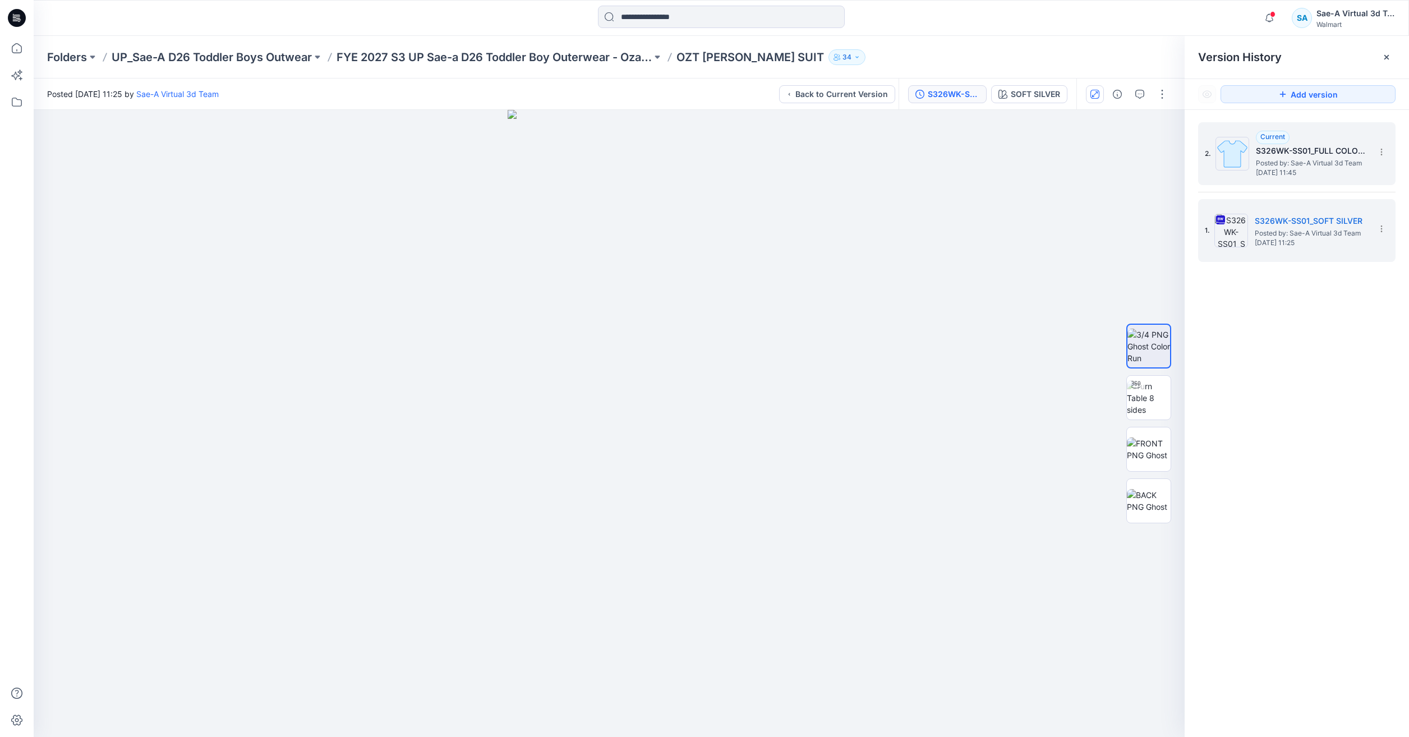
click at [1331, 150] on h5 "S326WK-SS01_FULL COLORWAYS" at bounding box center [1312, 150] width 112 height 13
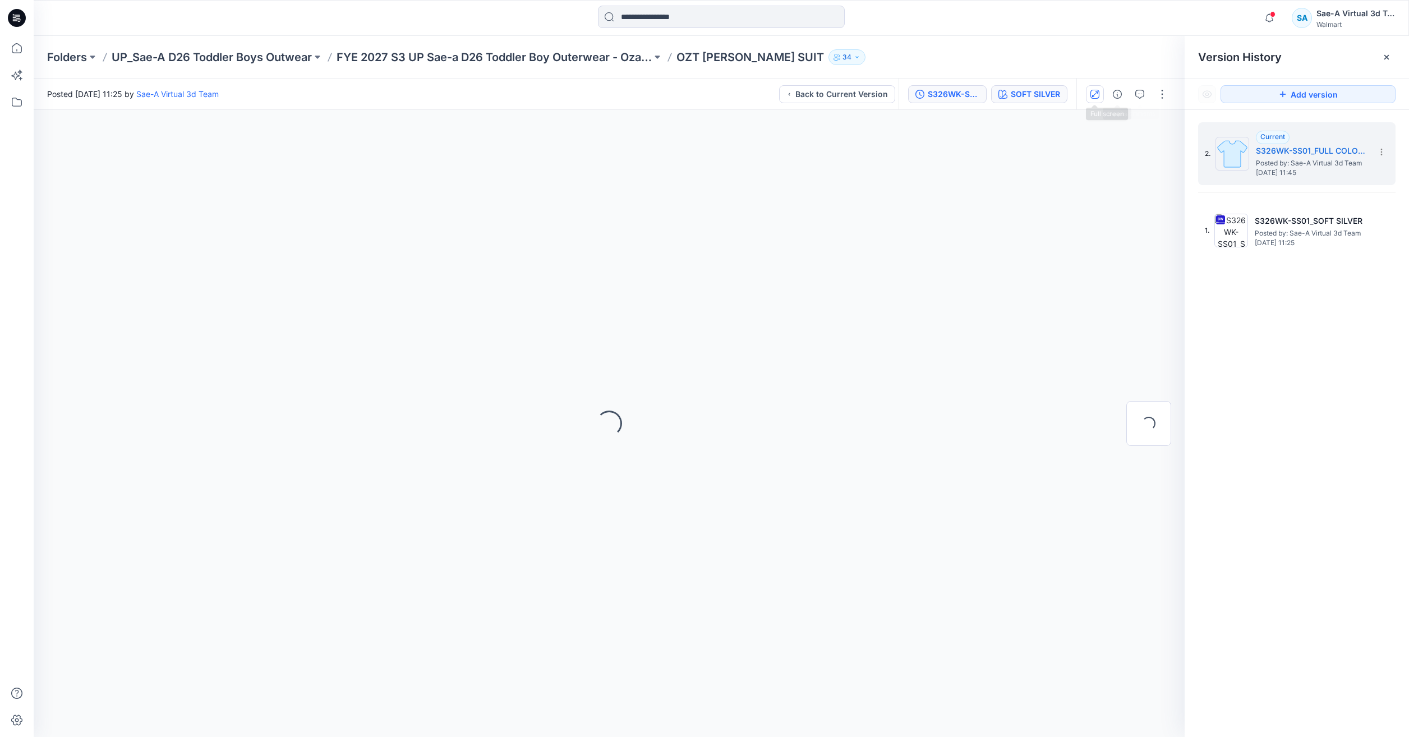
click at [1045, 96] on div "SOFT SILVER" at bounding box center [1035, 94] width 49 height 12
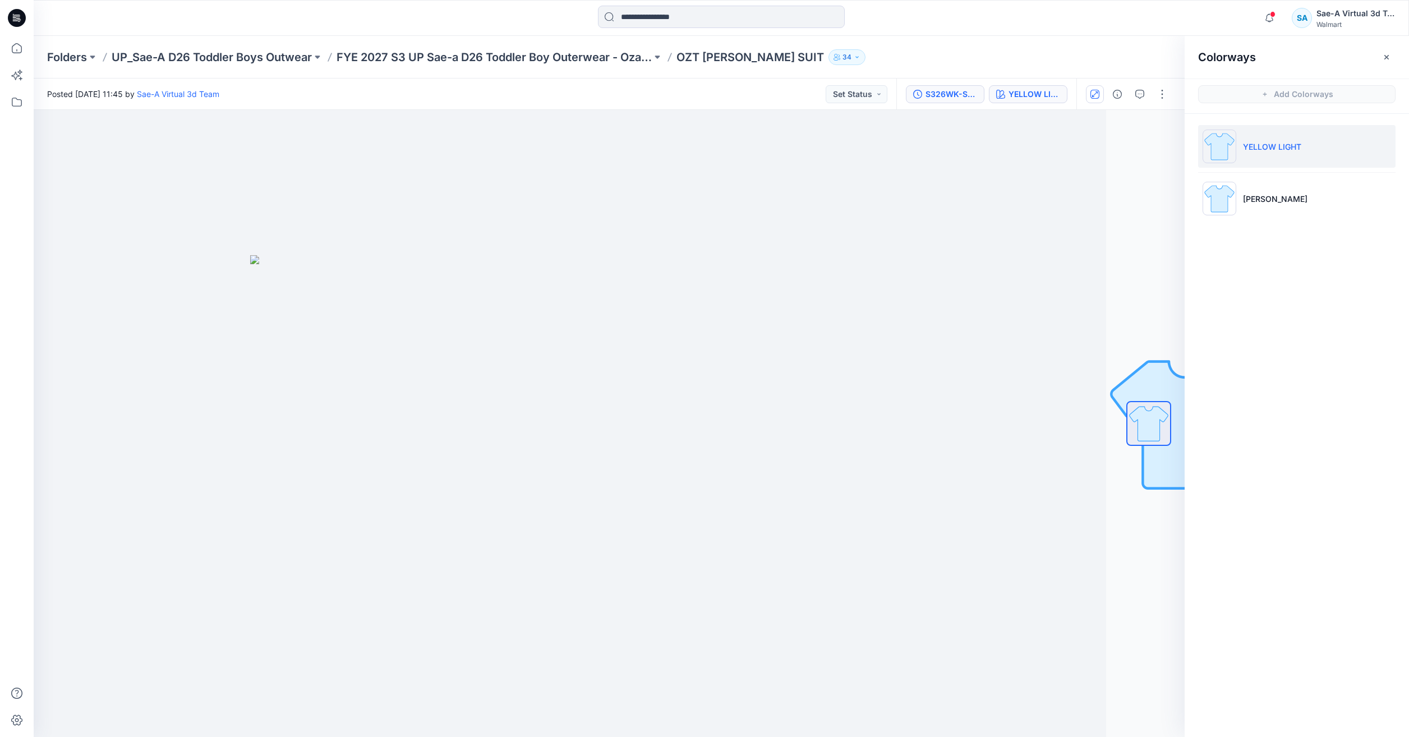
click at [941, 95] on div "S326WK-SS01_FULL COLORWAYS" at bounding box center [951, 94] width 52 height 12
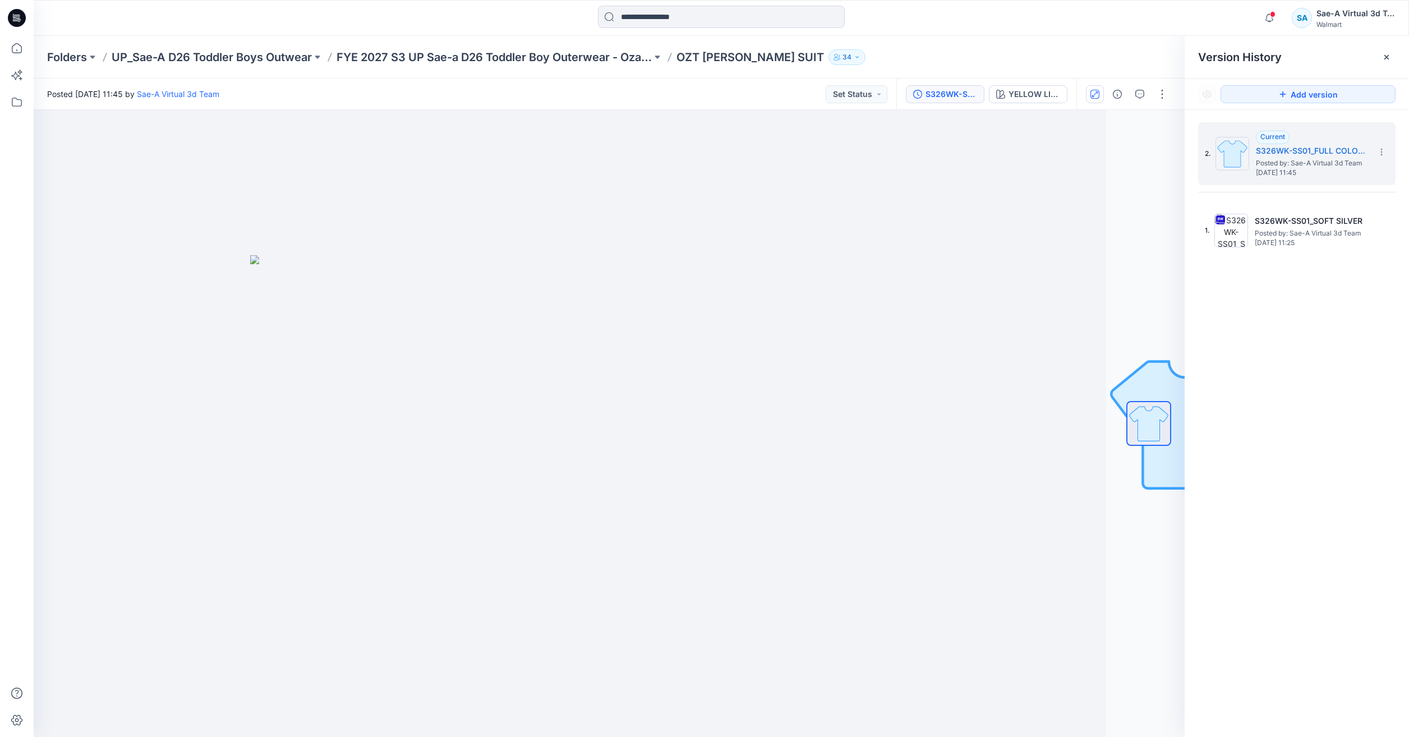
click at [961, 96] on div "S326WK-SS01_FULL COLORWAYS" at bounding box center [951, 94] width 52 height 12
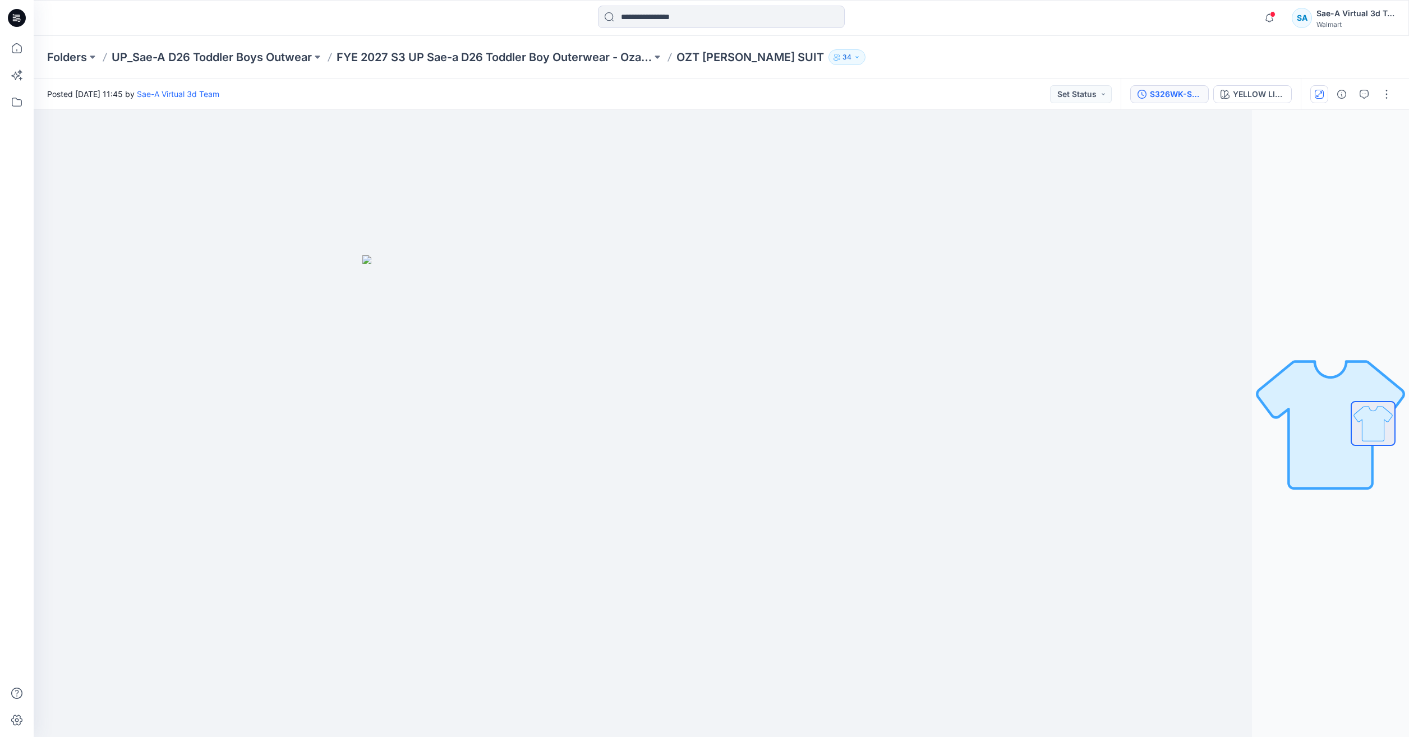
click at [1164, 96] on div "S326WK-SS01_FULL COLORWAYS" at bounding box center [1176, 94] width 52 height 12
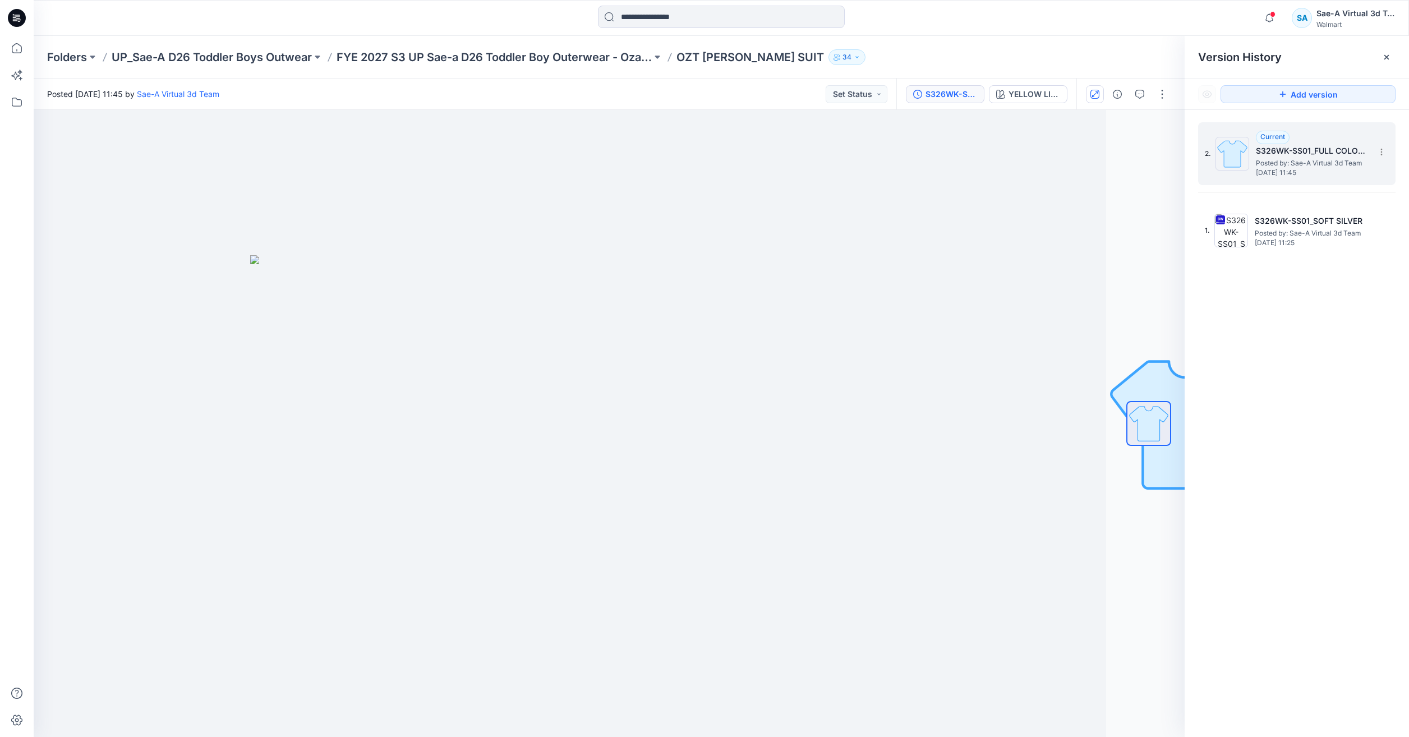
click at [1299, 159] on span "Posted by: Sae-A Virtual 3d Team" at bounding box center [1312, 163] width 112 height 11
click at [1040, 94] on div "YELLOW LIGHT" at bounding box center [1034, 94] width 52 height 12
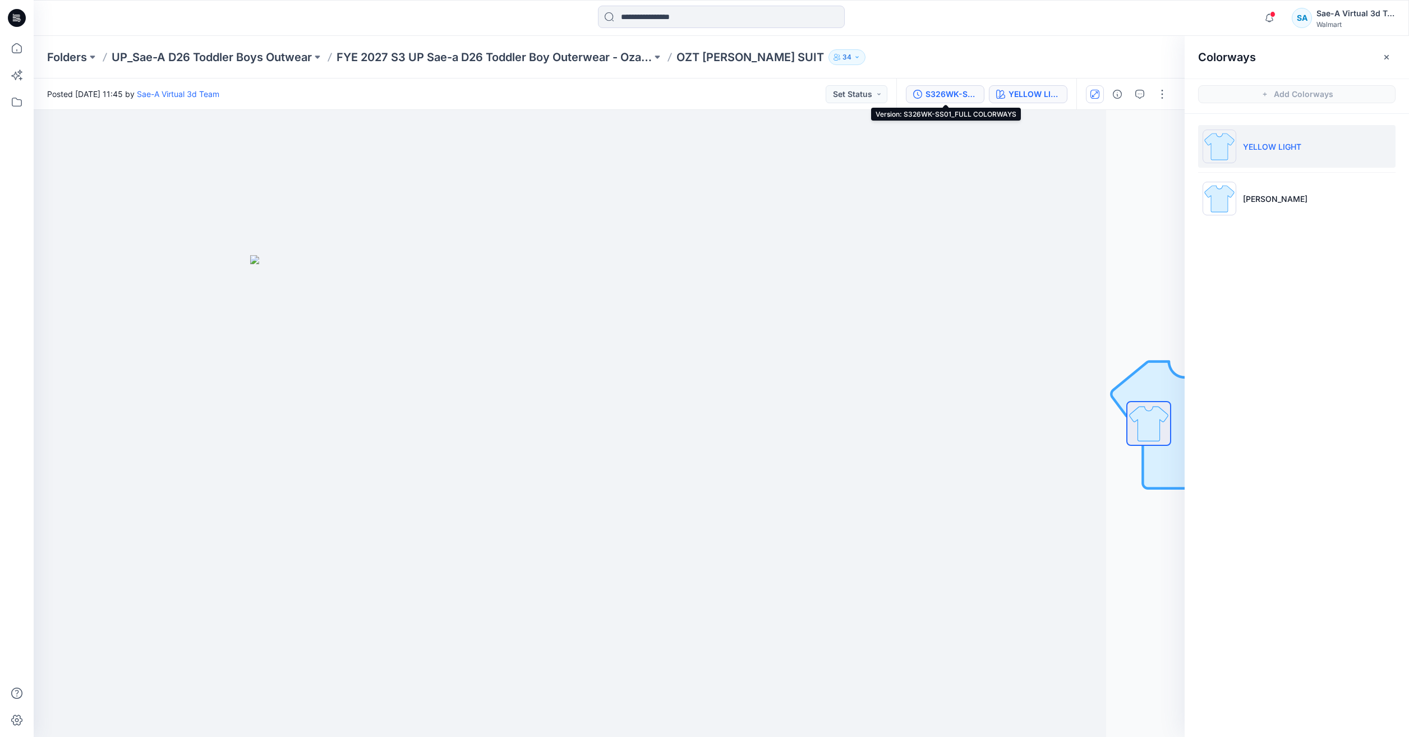
click at [951, 98] on div "S326WK-SS01_FULL COLORWAYS" at bounding box center [951, 94] width 52 height 12
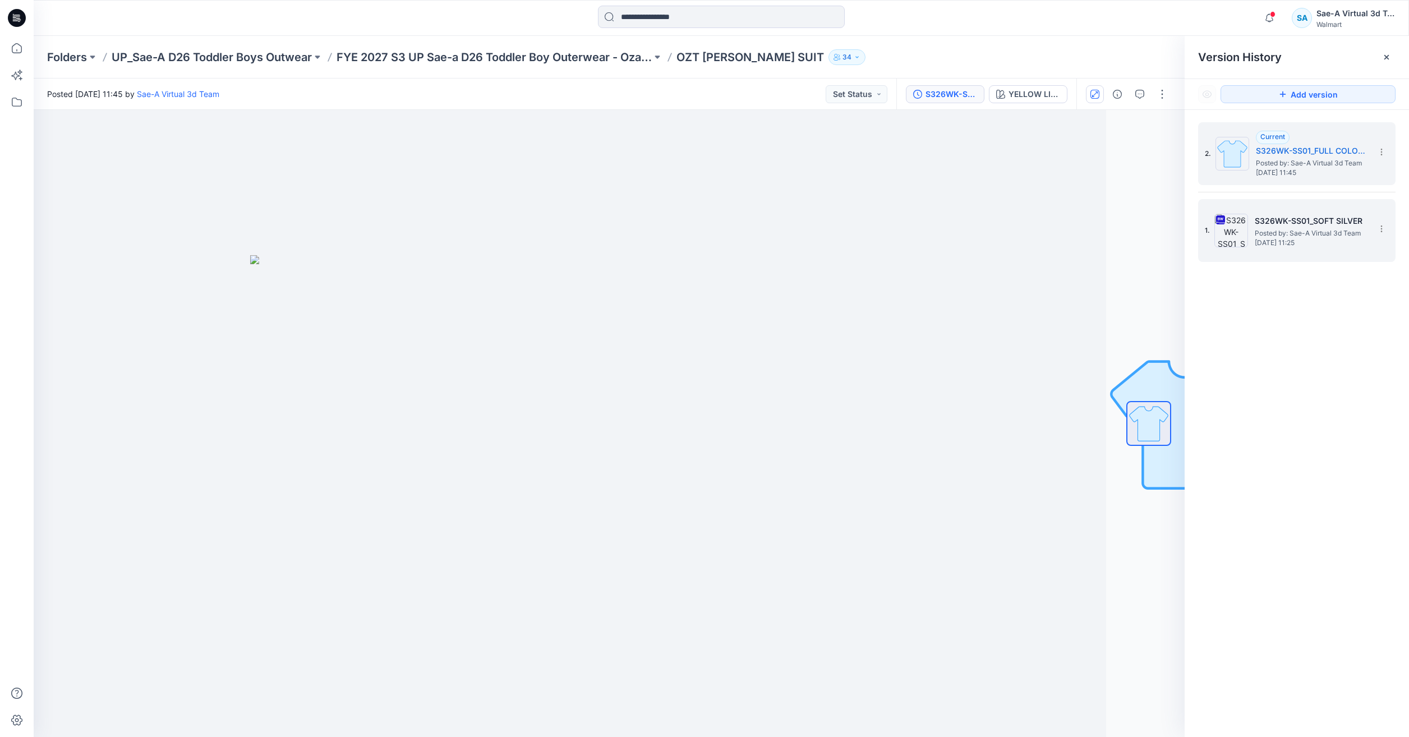
click at [1271, 241] on span "Friday, September 12, 2025 11:25" at bounding box center [1311, 243] width 112 height 8
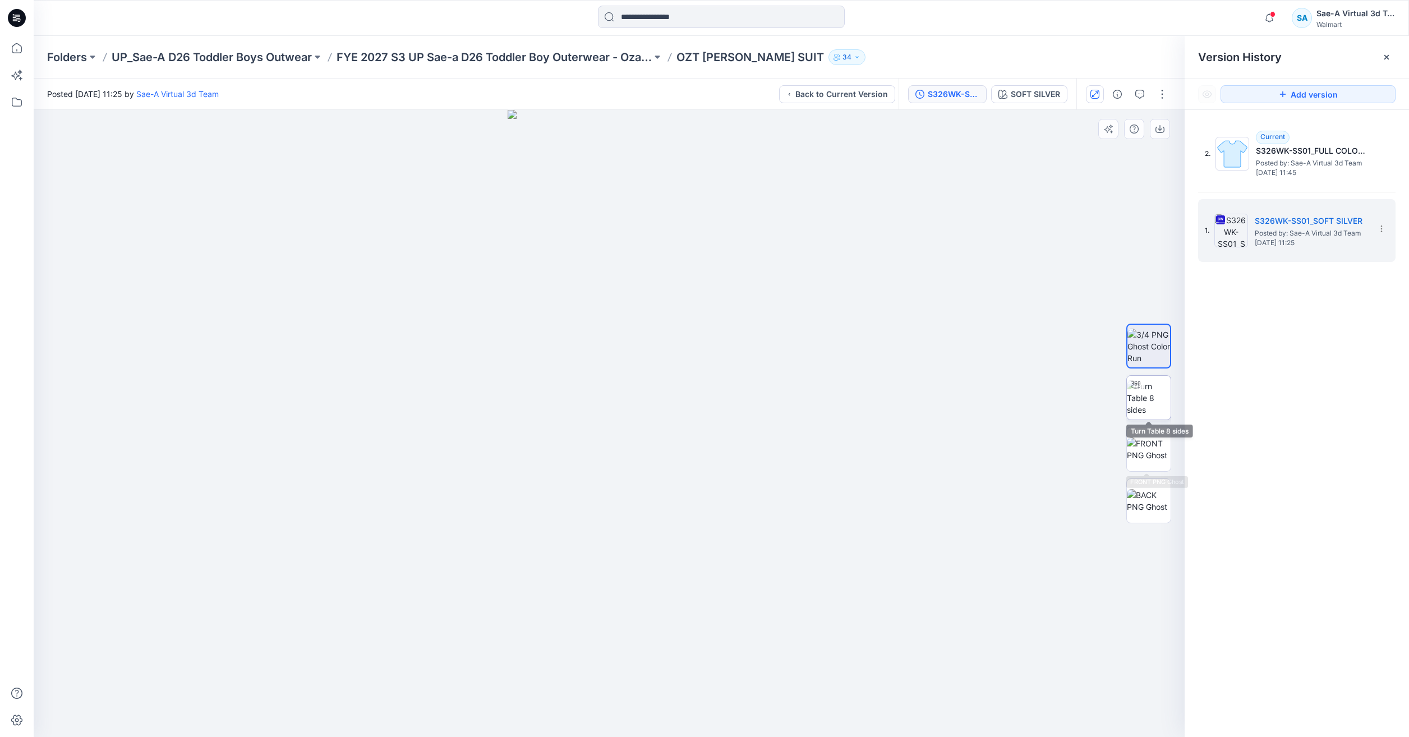
click at [1151, 386] on img at bounding box center [1149, 397] width 44 height 35
drag, startPoint x: 736, startPoint y: 698, endPoint x: 769, endPoint y: 665, distance: 46.8
click at [769, 665] on div at bounding box center [609, 423] width 1151 height 627
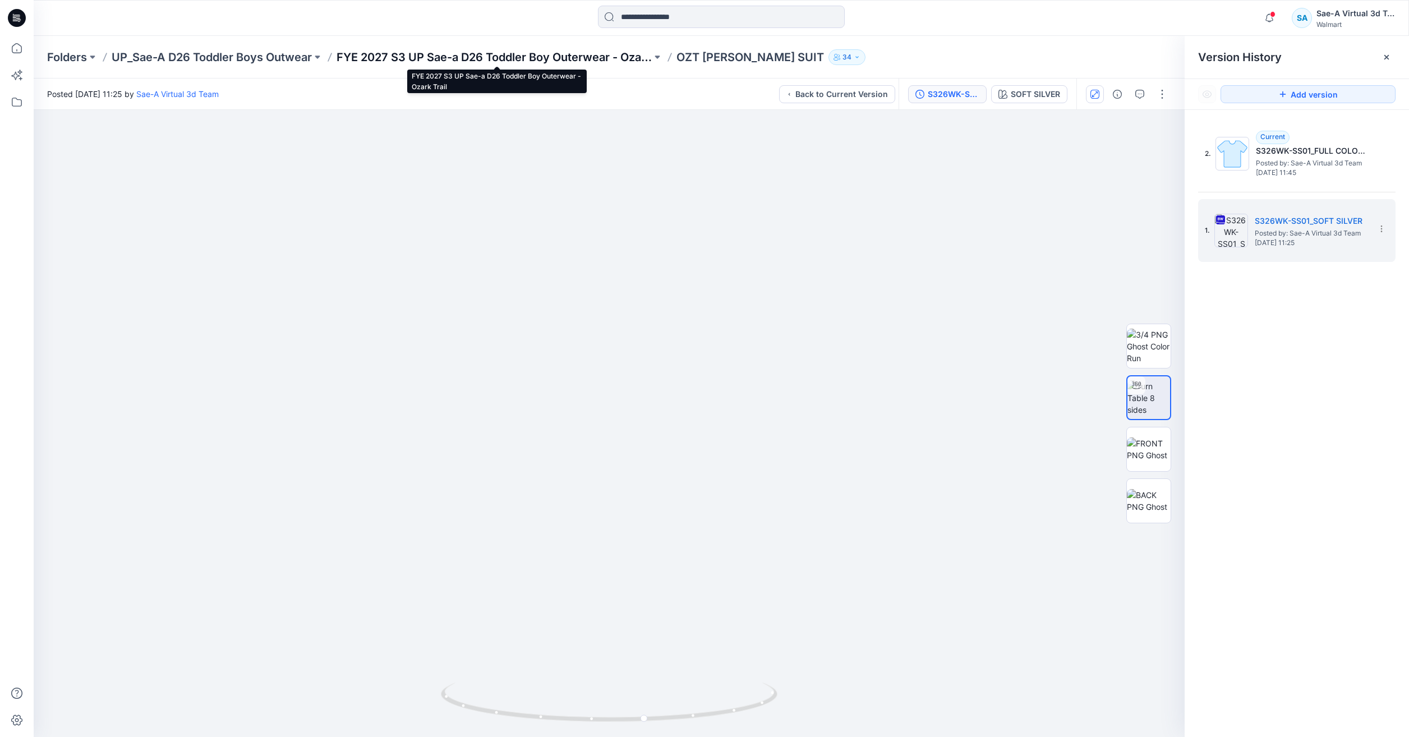
click at [527, 56] on p "FYE 2027 S3 UP Sae-a D26 Toddler Boy Outerwear - Ozark Trail" at bounding box center [493, 57] width 315 height 16
